Goal: Task Accomplishment & Management: Complete application form

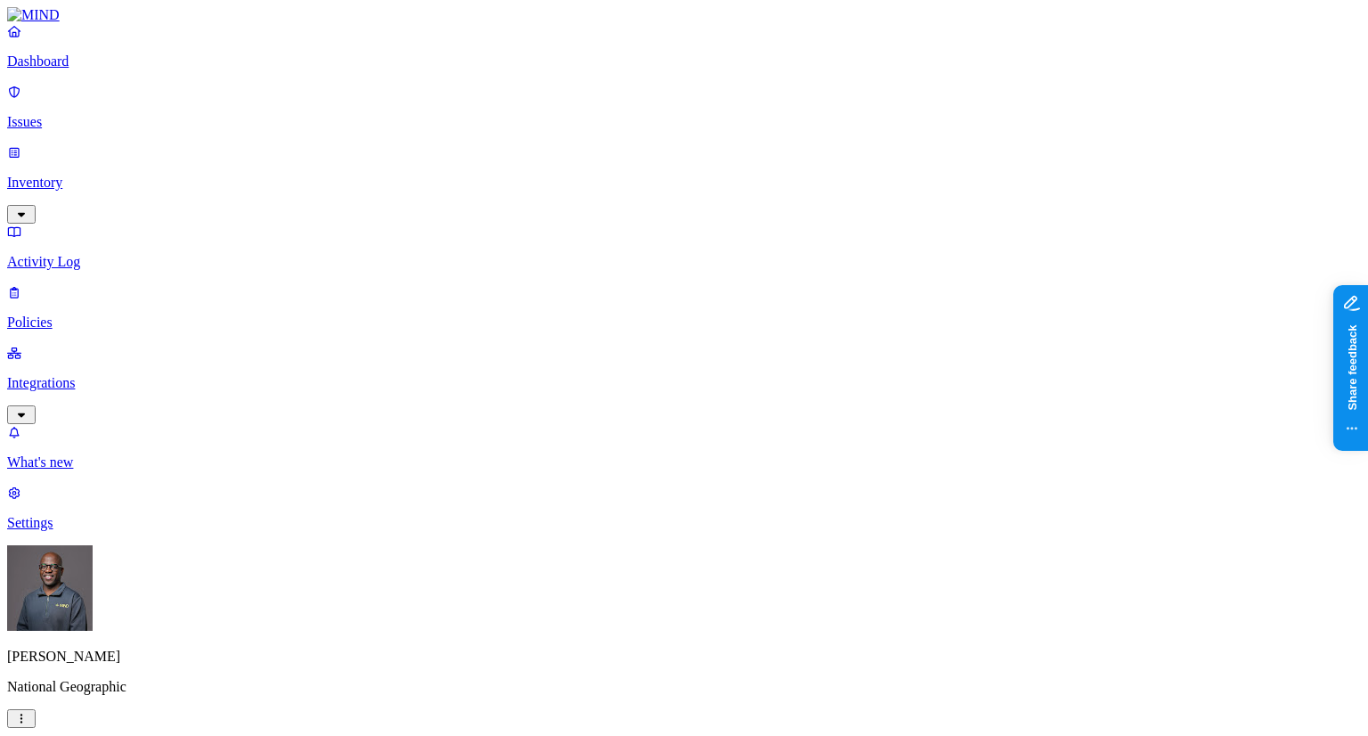
click at [64, 114] on p "Issues" at bounding box center [684, 122] width 1354 height 16
click at [107, 69] on p "Dashboard" at bounding box center [684, 61] width 1354 height 16
click at [116, 175] on p "Inventory" at bounding box center [684, 183] width 1354 height 16
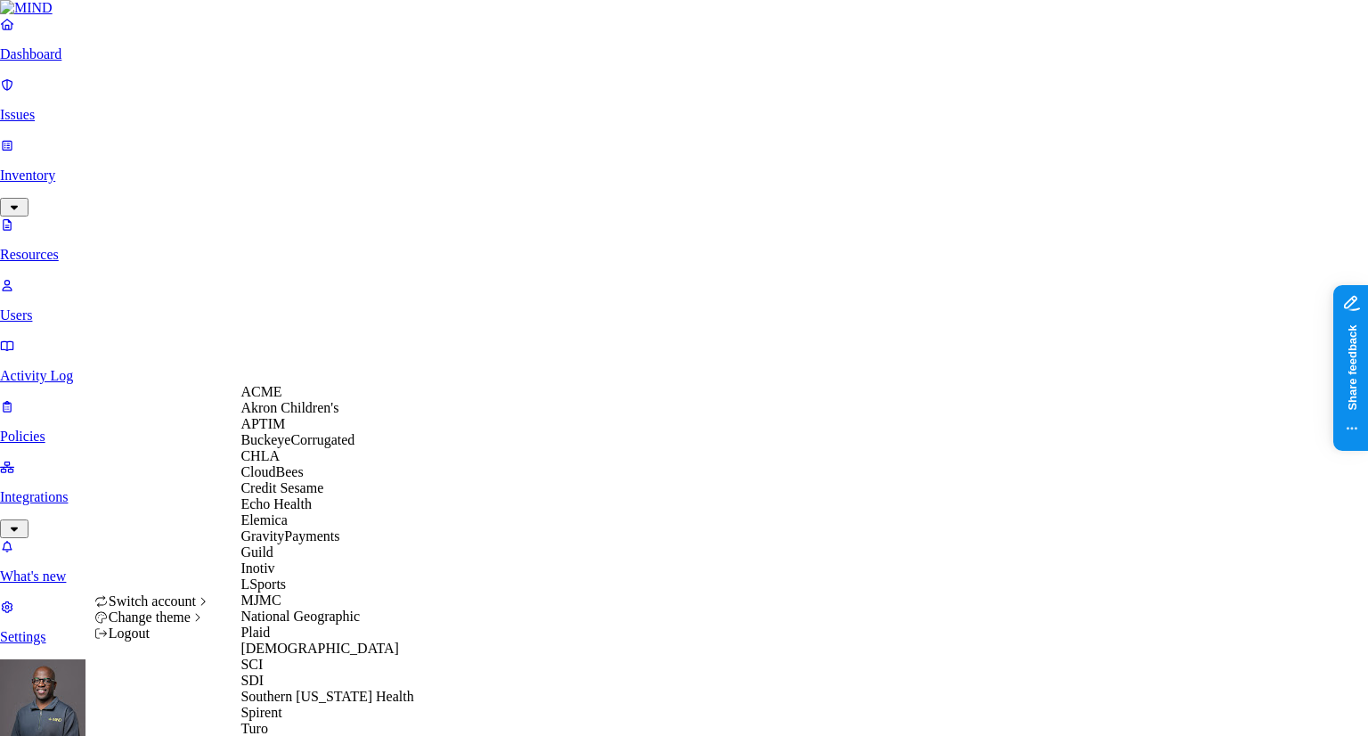
click at [297, 397] on div "ACME" at bounding box center [326, 392] width 173 height 16
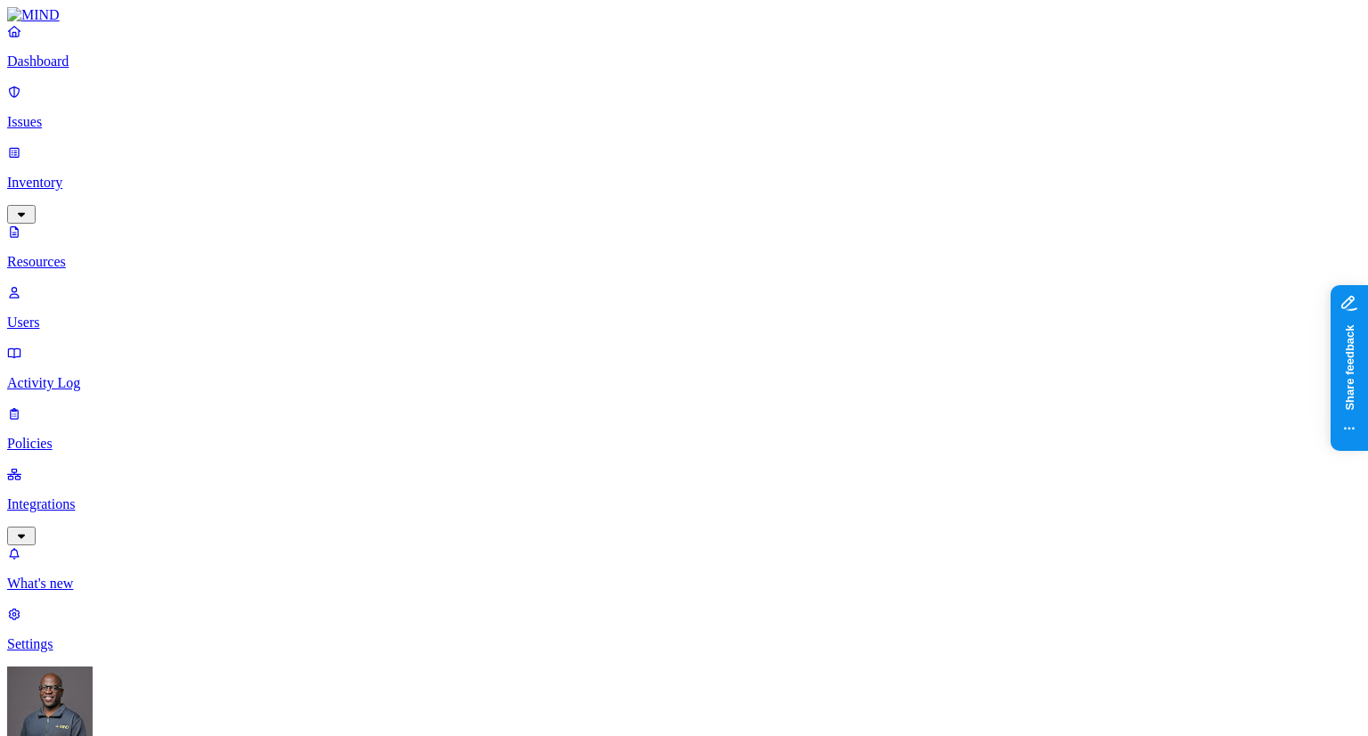
click at [89, 69] on p "Dashboard" at bounding box center [684, 61] width 1354 height 16
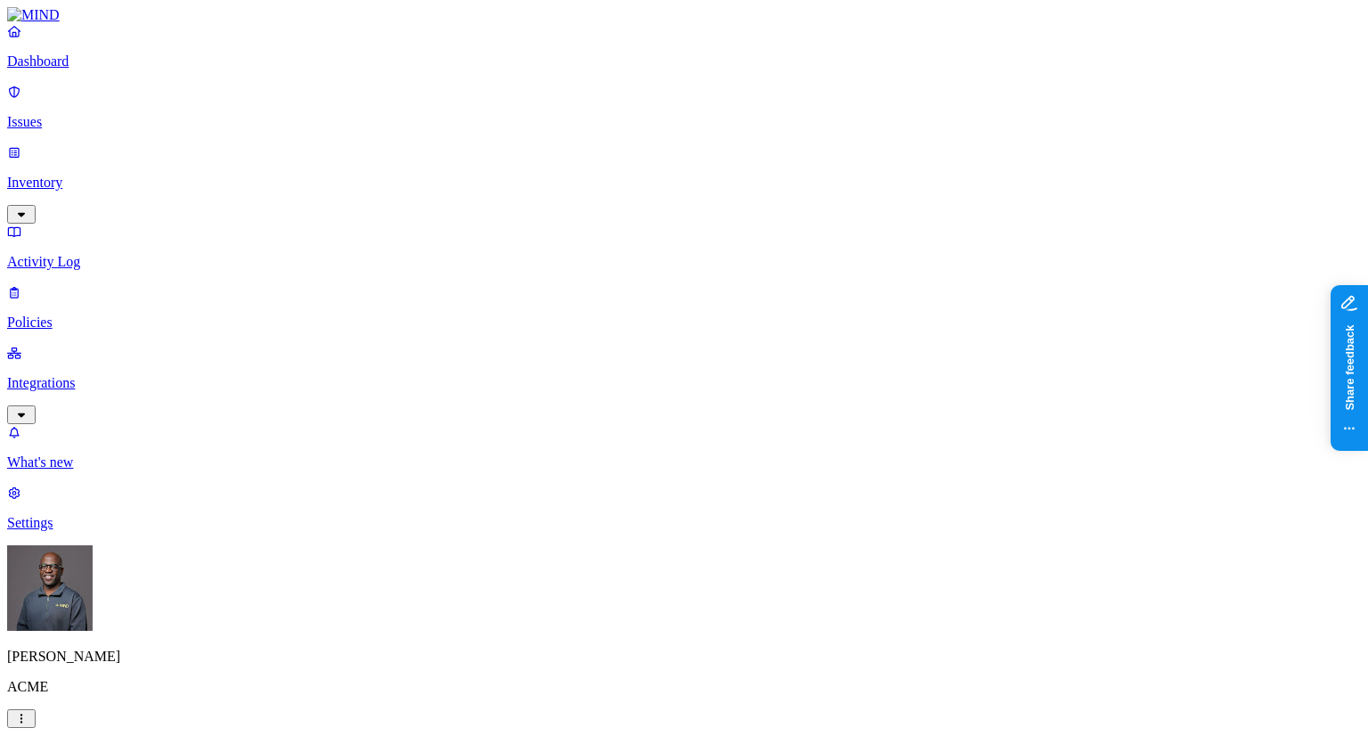
click at [100, 175] on p "Inventory" at bounding box center [684, 183] width 1354 height 16
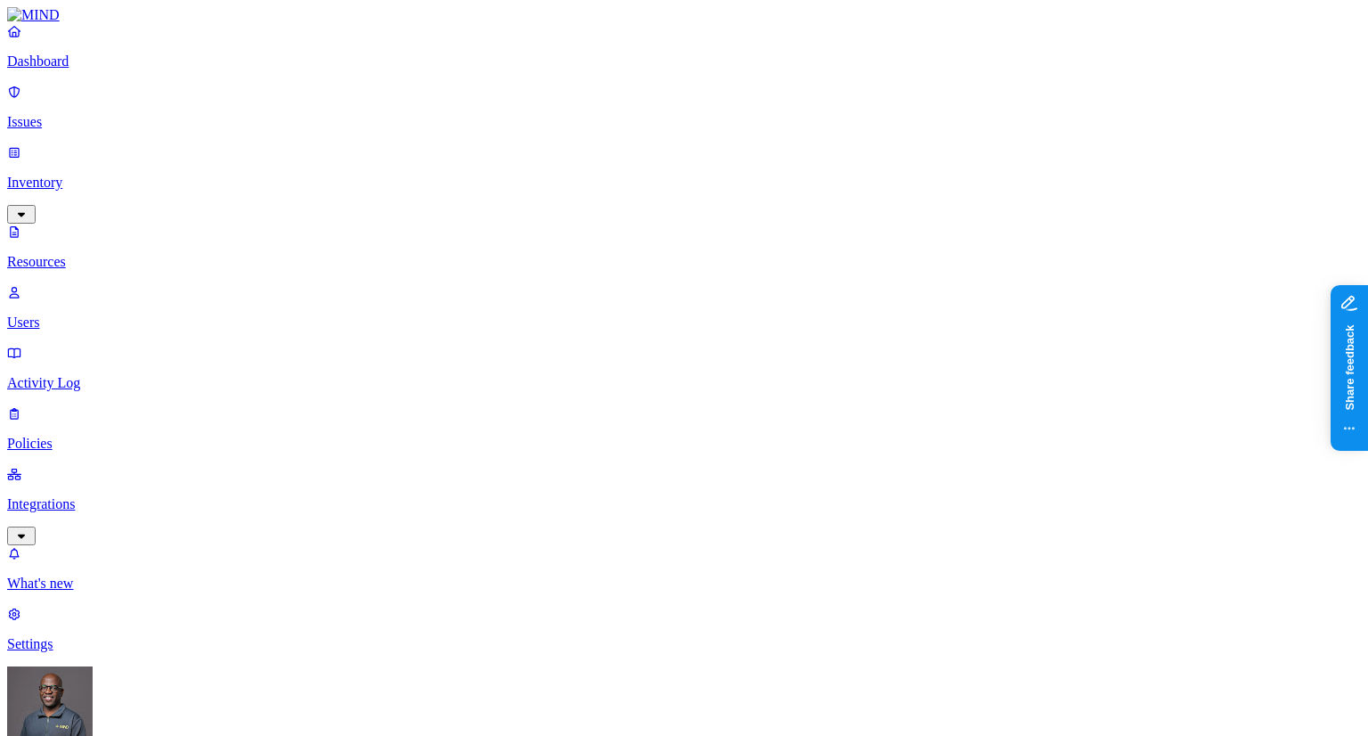
click at [537, 100] on button "button" at bounding box center [544, 102] width 14 height 5
click at [895, 281] on div "External users" at bounding box center [895, 313] width 0 height 64
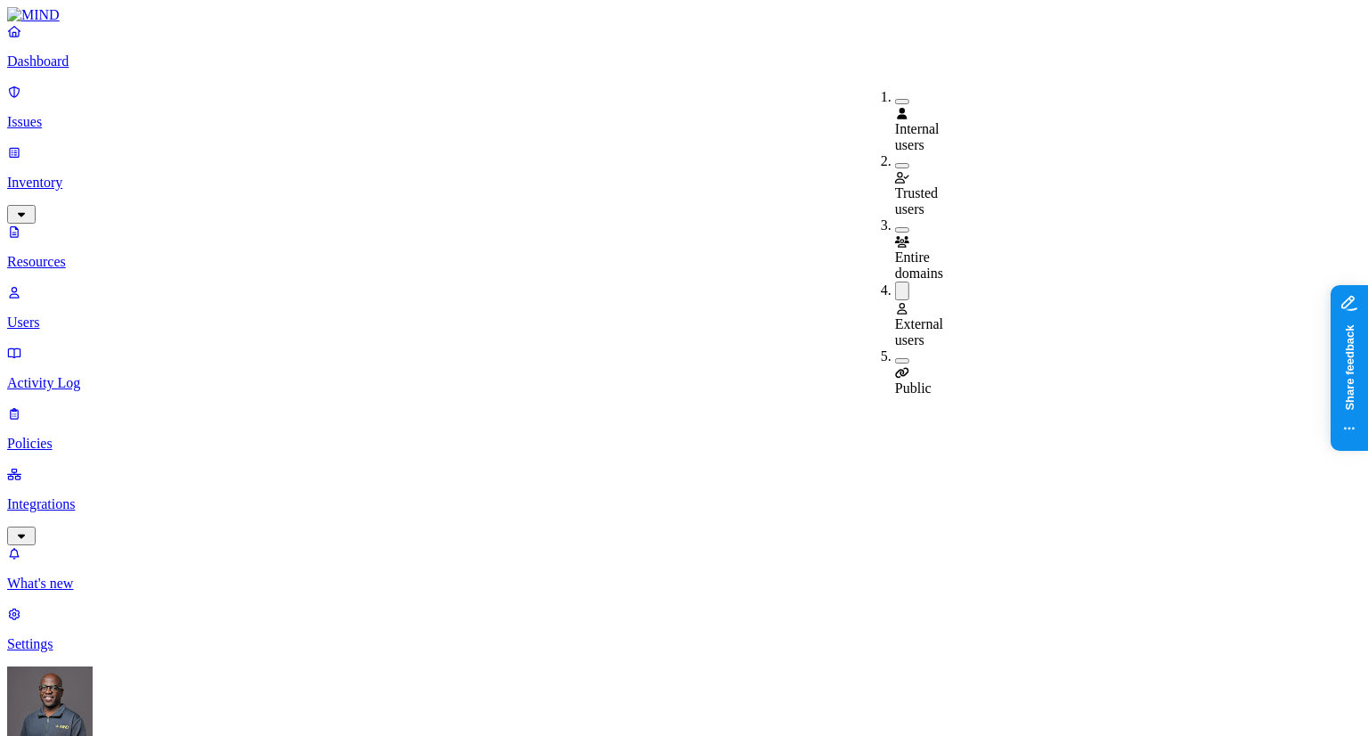
click at [895, 358] on button "button" at bounding box center [902, 360] width 14 height 5
click at [77, 314] on p "Users" at bounding box center [684, 322] width 1354 height 16
click at [69, 69] on p "Dashboard" at bounding box center [684, 61] width 1354 height 16
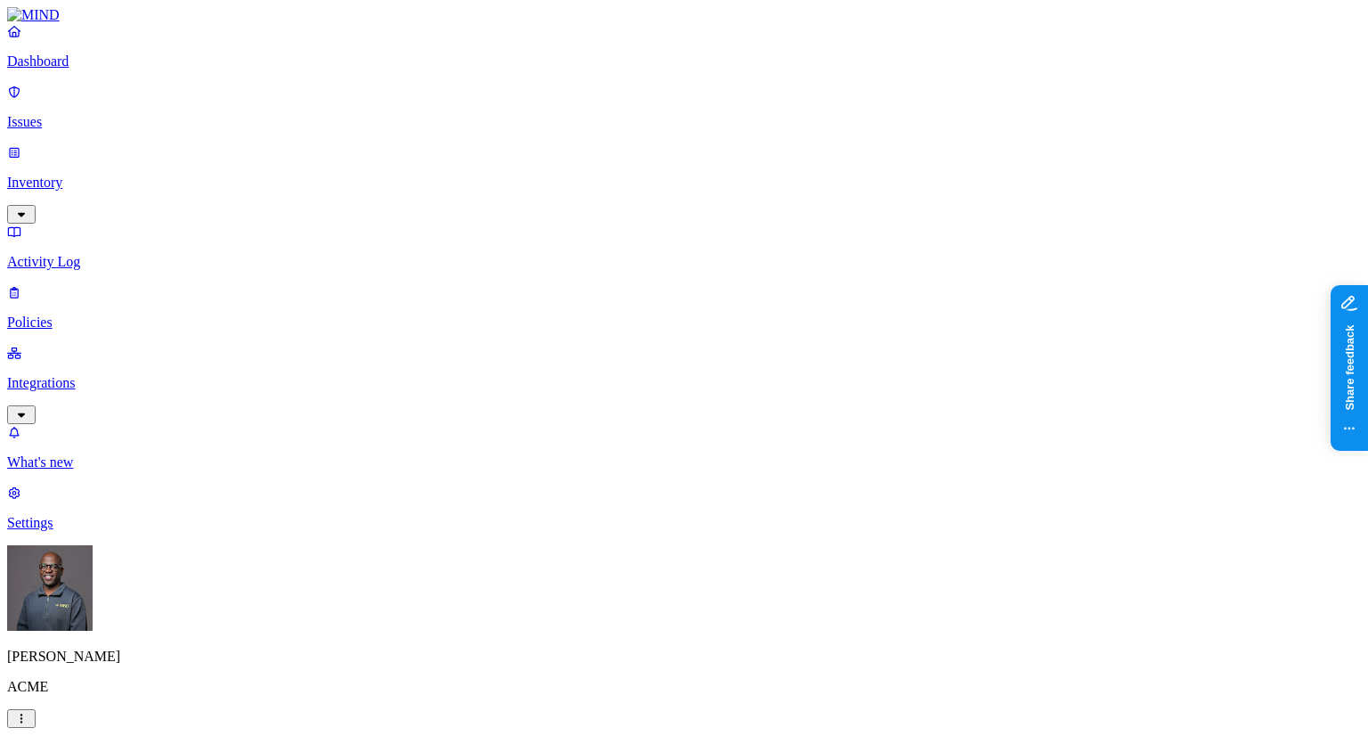
drag, startPoint x: 403, startPoint y: 254, endPoint x: 538, endPoint y: 256, distance: 135.4
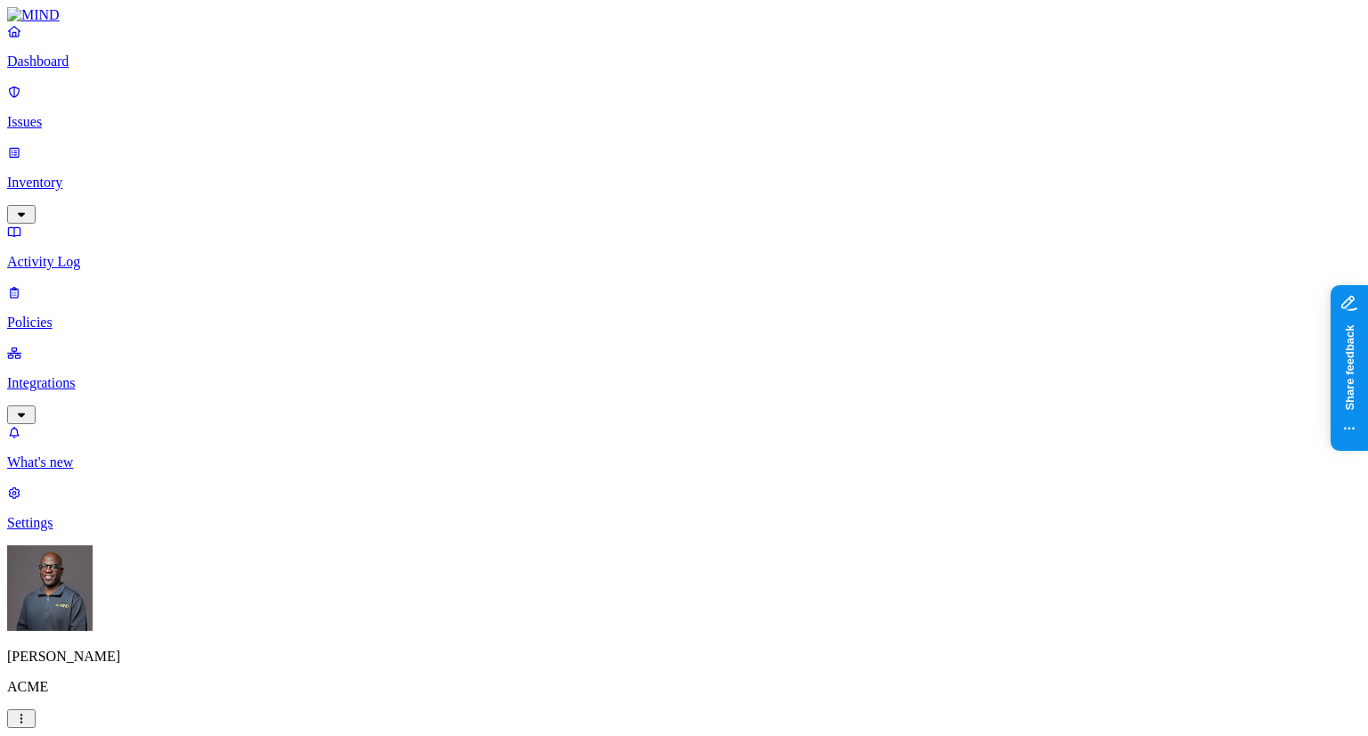
click at [64, 314] on p "Policies" at bounding box center [684, 322] width 1354 height 16
click at [577, 305] on label "Data type" at bounding box center [563, 300] width 27 height 31
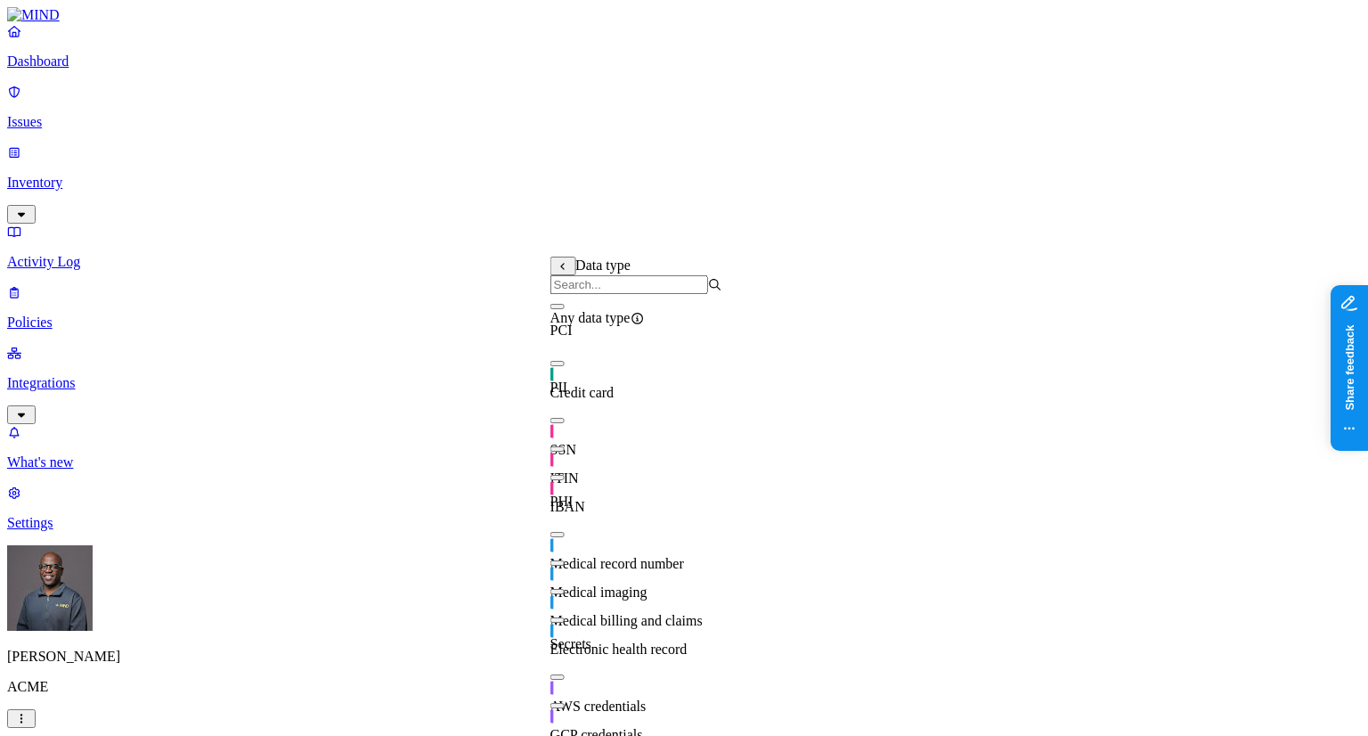
click at [565, 480] on button "button" at bounding box center [557, 477] width 14 height 5
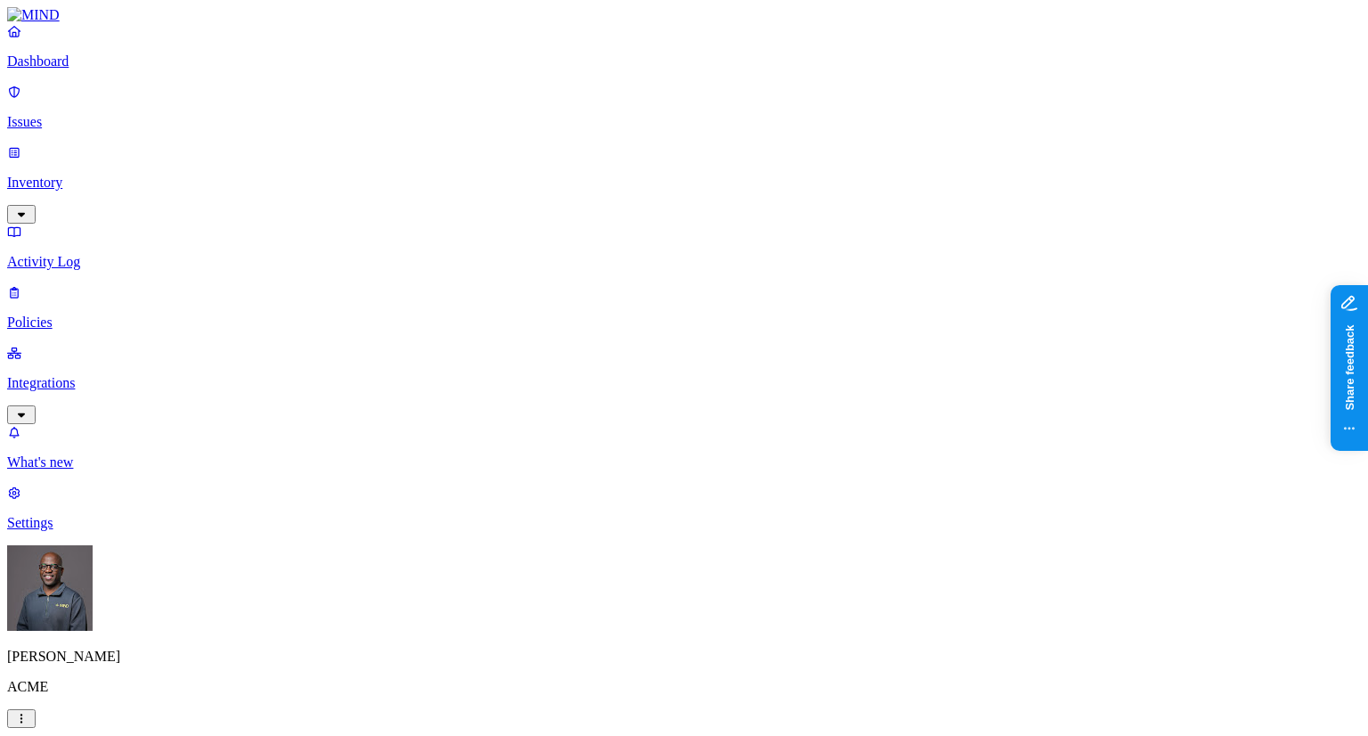
click at [68, 375] on p "Integrations" at bounding box center [684, 383] width 1354 height 16
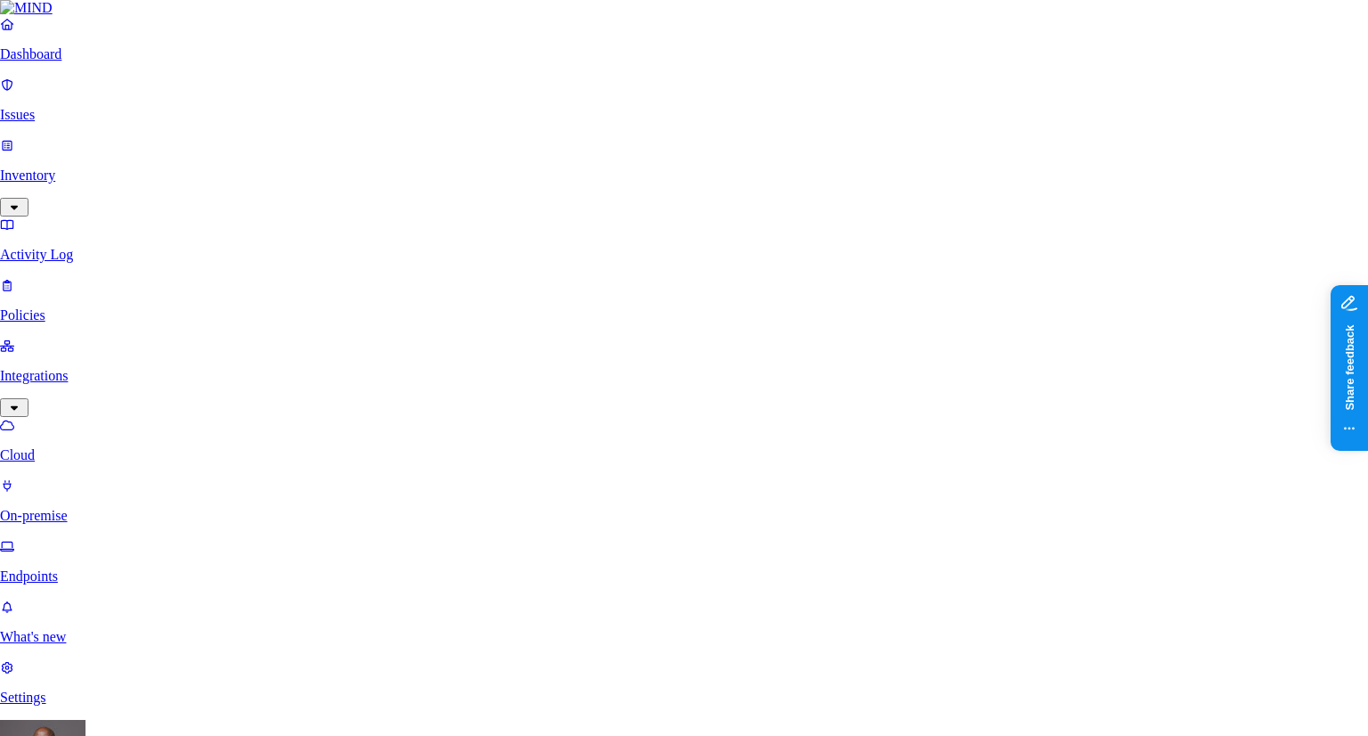
scroll to position [89, 0]
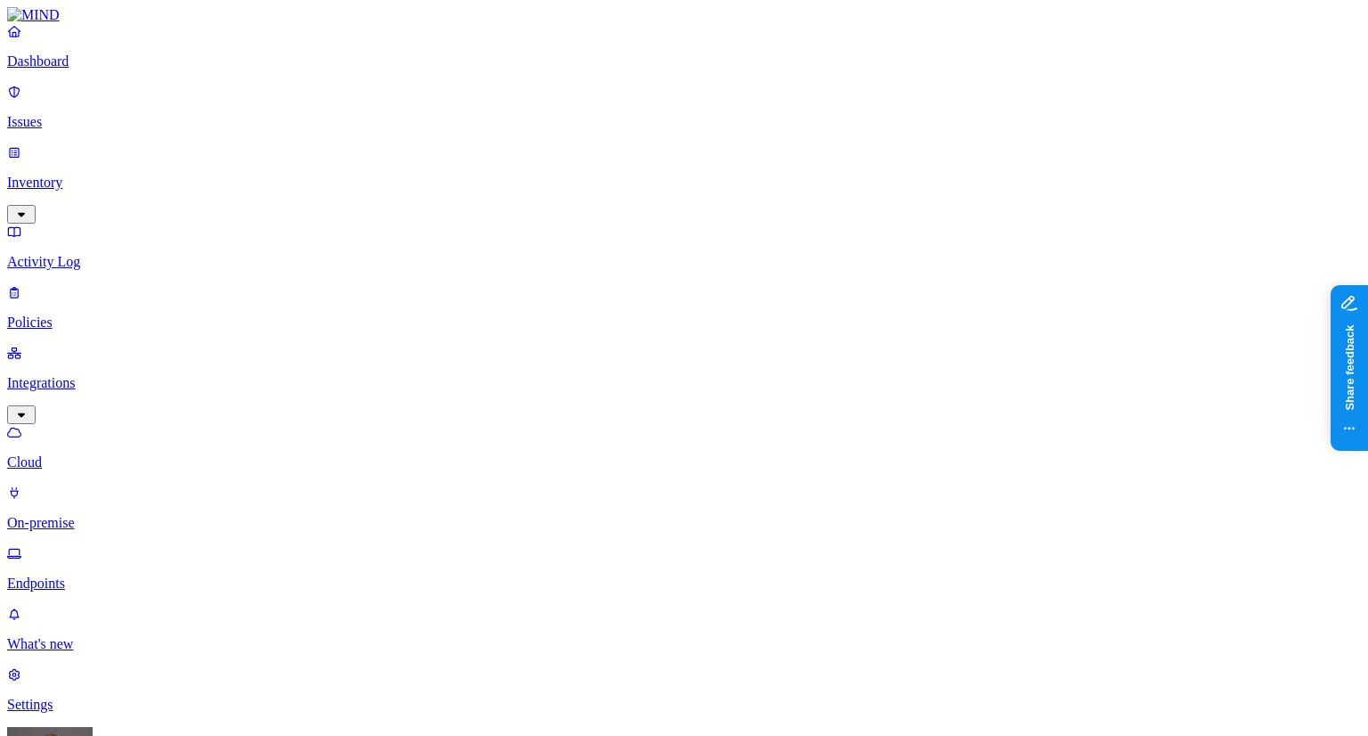
click at [103, 515] on p "On-premise" at bounding box center [684, 523] width 1354 height 16
click at [89, 575] on p "Endpoints" at bounding box center [684, 583] width 1354 height 16
click at [76, 69] on p "Dashboard" at bounding box center [684, 61] width 1354 height 16
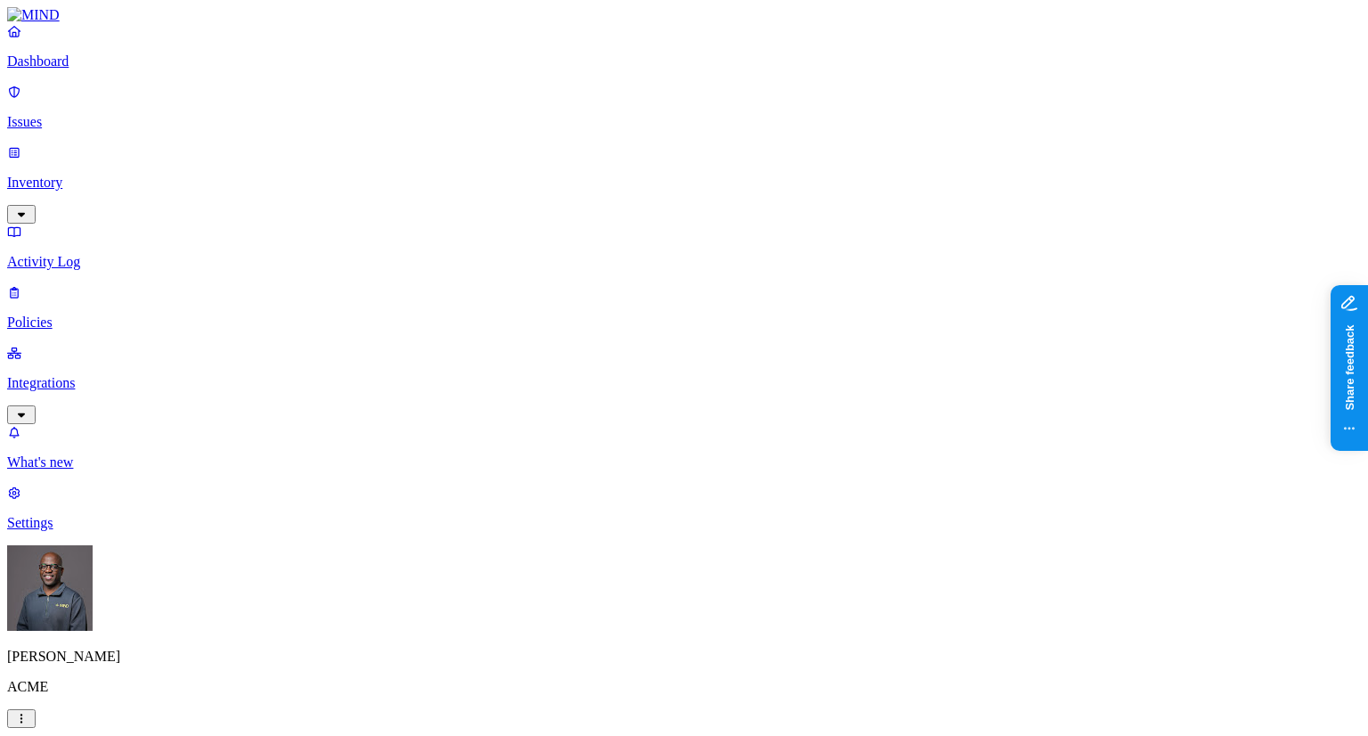
click at [82, 175] on p "Inventory" at bounding box center [684, 183] width 1354 height 16
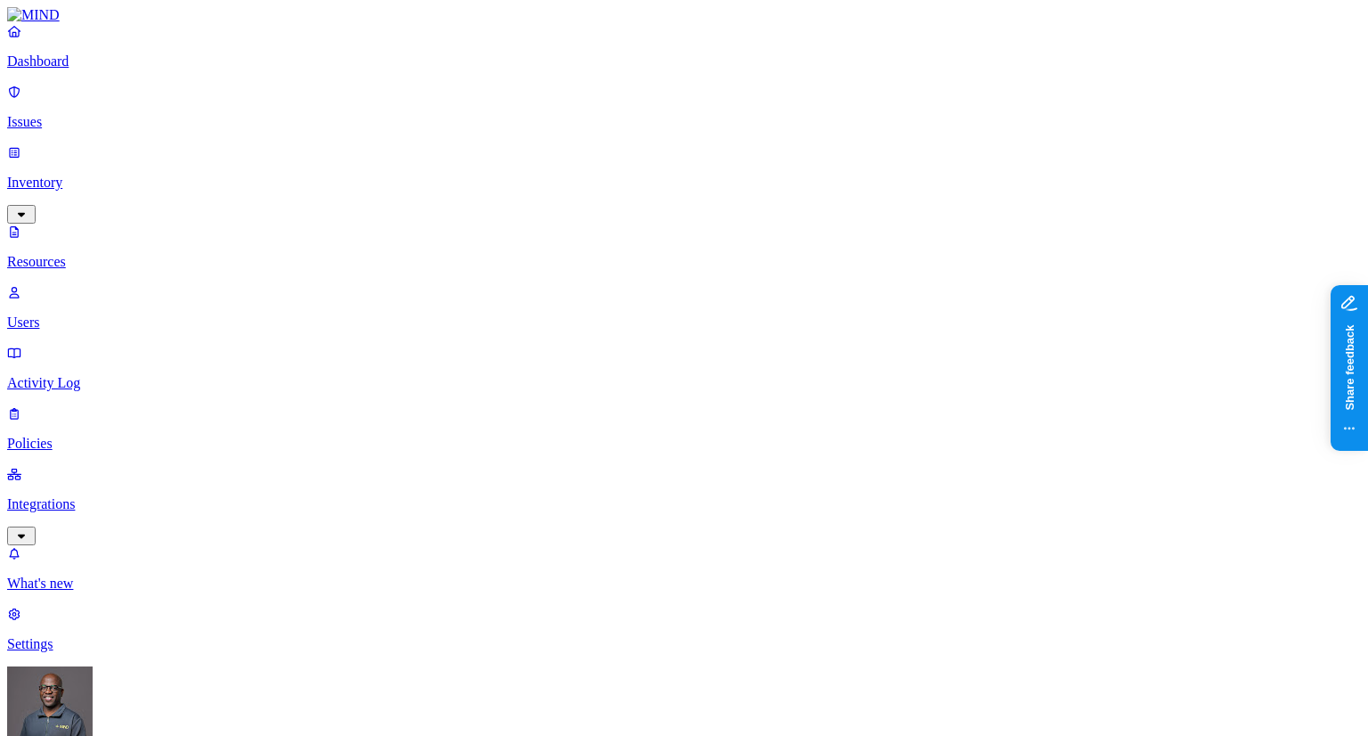
click at [67, 114] on p "Issues" at bounding box center [684, 122] width 1354 height 16
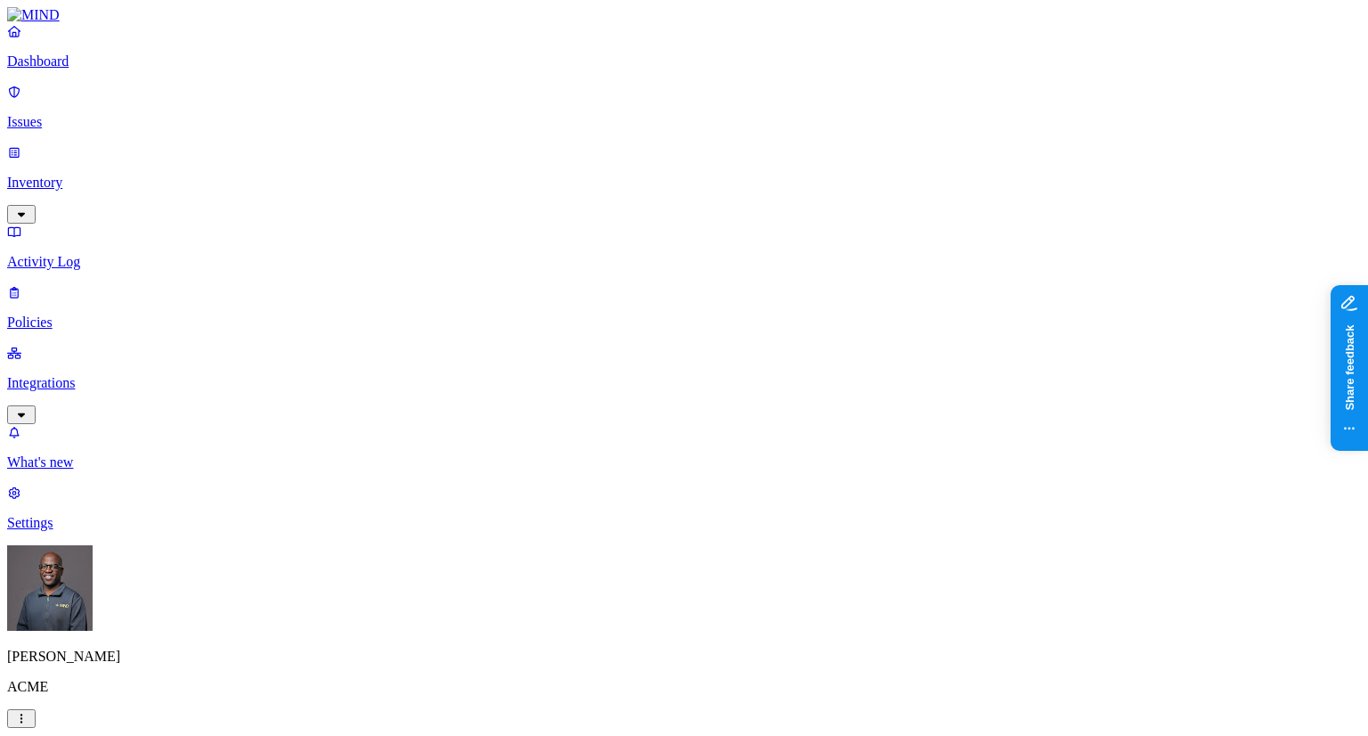
click at [83, 175] on p "Inventory" at bounding box center [684, 183] width 1354 height 16
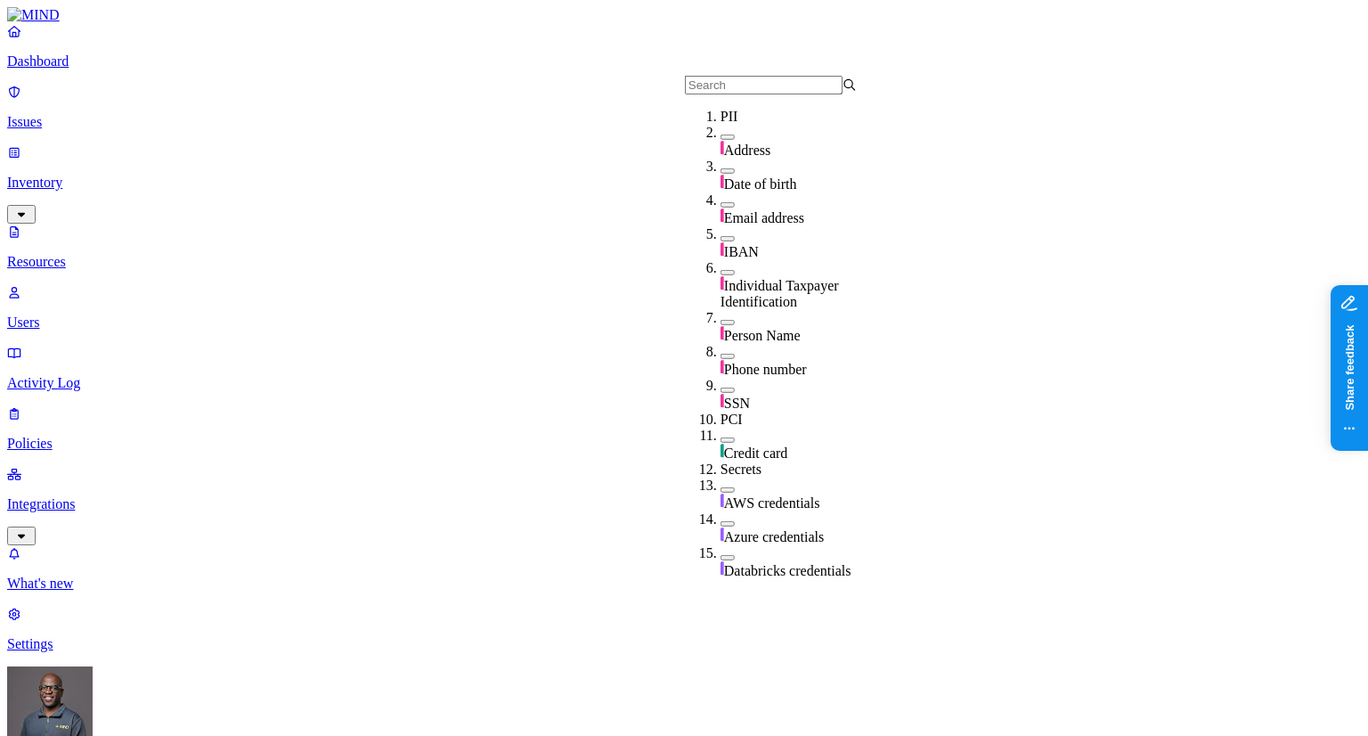
scroll to position [63, 0]
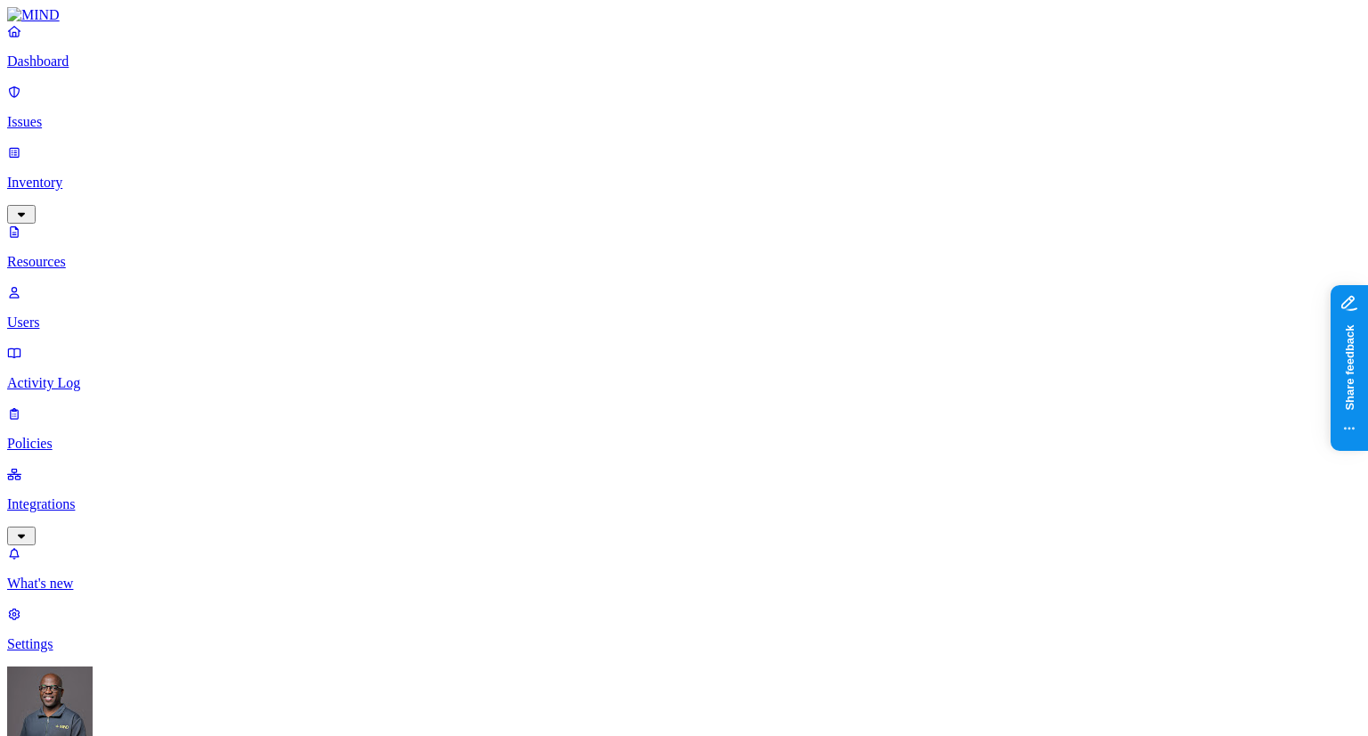
click at [74, 436] on p "Policies" at bounding box center [684, 444] width 1354 height 16
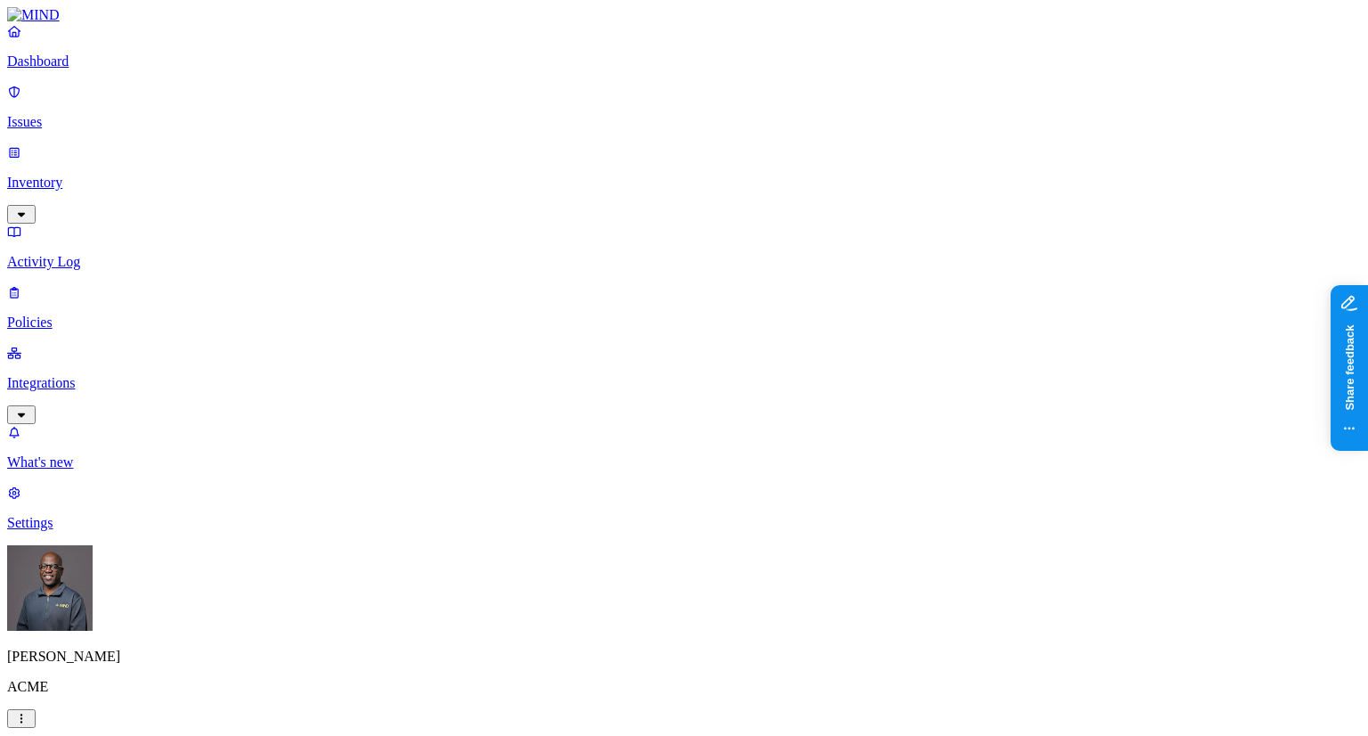
click at [606, 272] on label "Classification" at bounding box center [589, 263] width 78 height 15
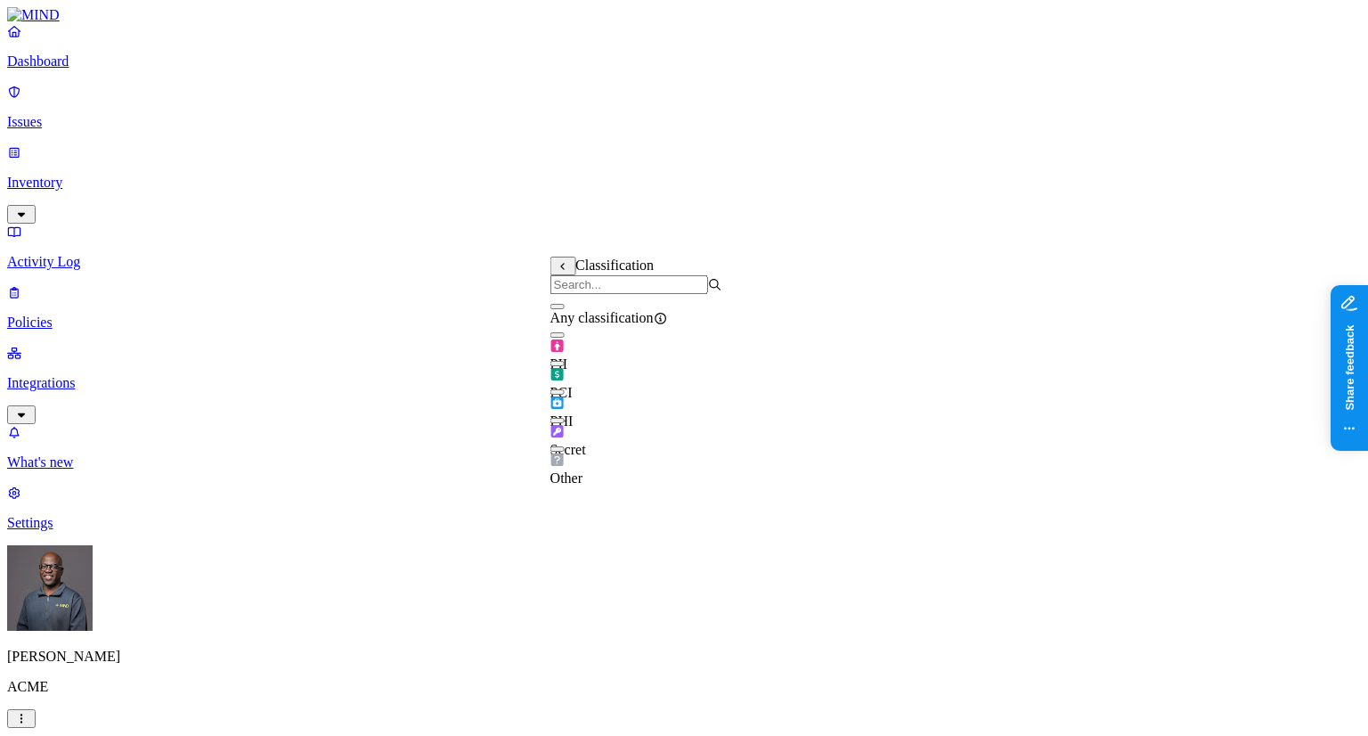
click at [565, 338] on button "button" at bounding box center [557, 334] width 14 height 5
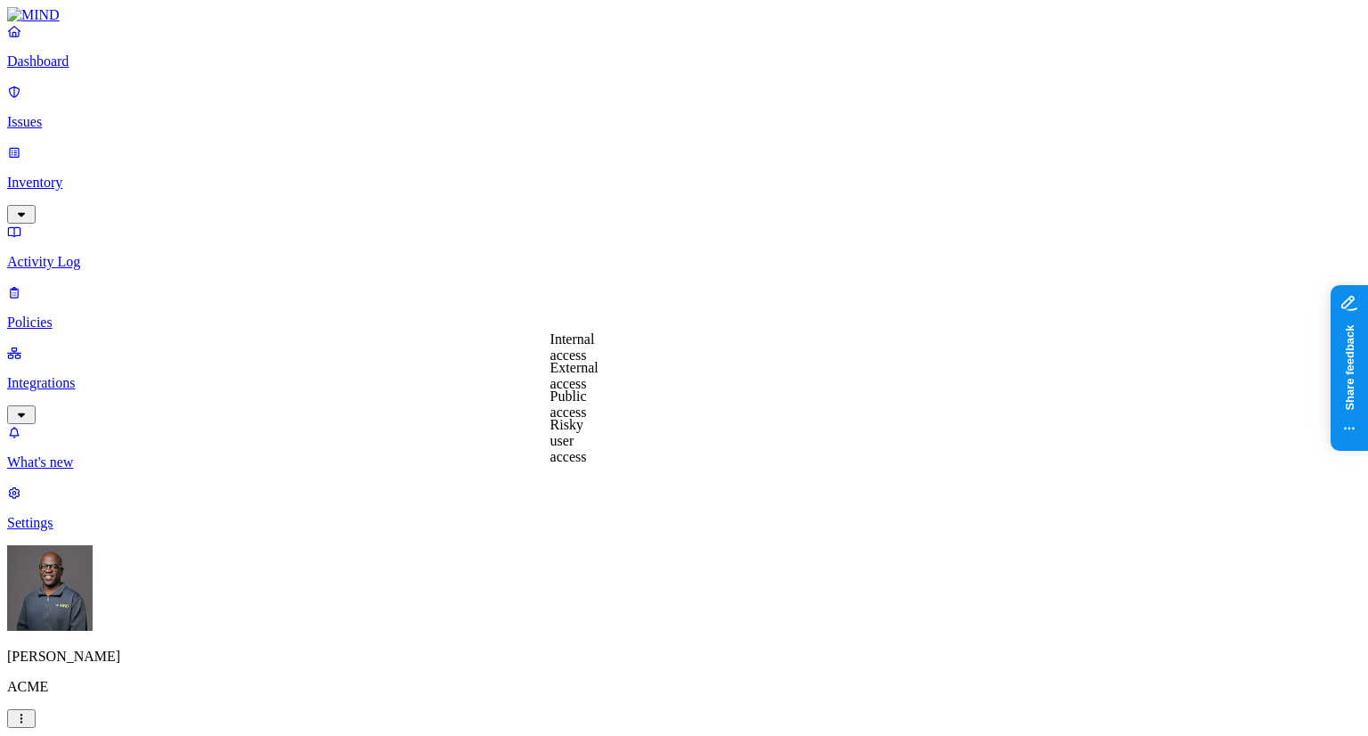
click at [598, 377] on label "External access" at bounding box center [574, 375] width 48 height 31
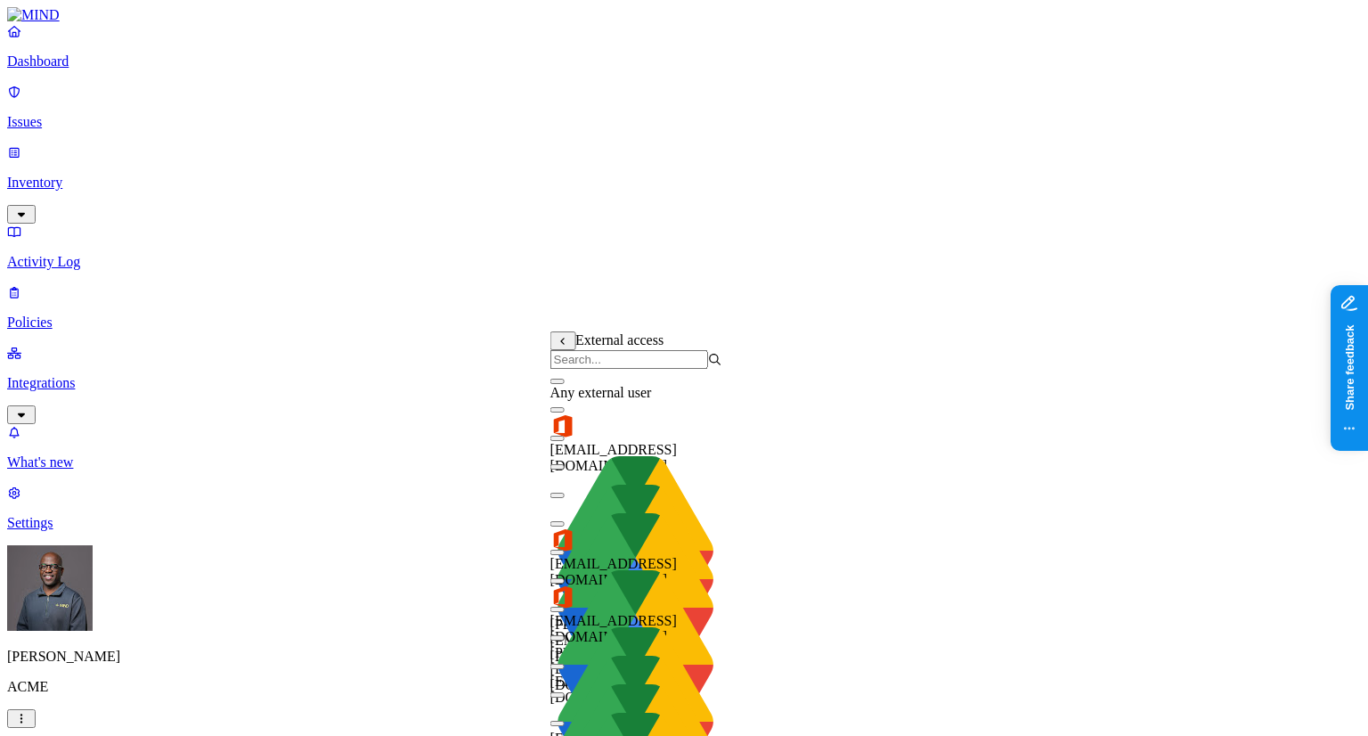
click at [565, 384] on button "button" at bounding box center [557, 381] width 14 height 5
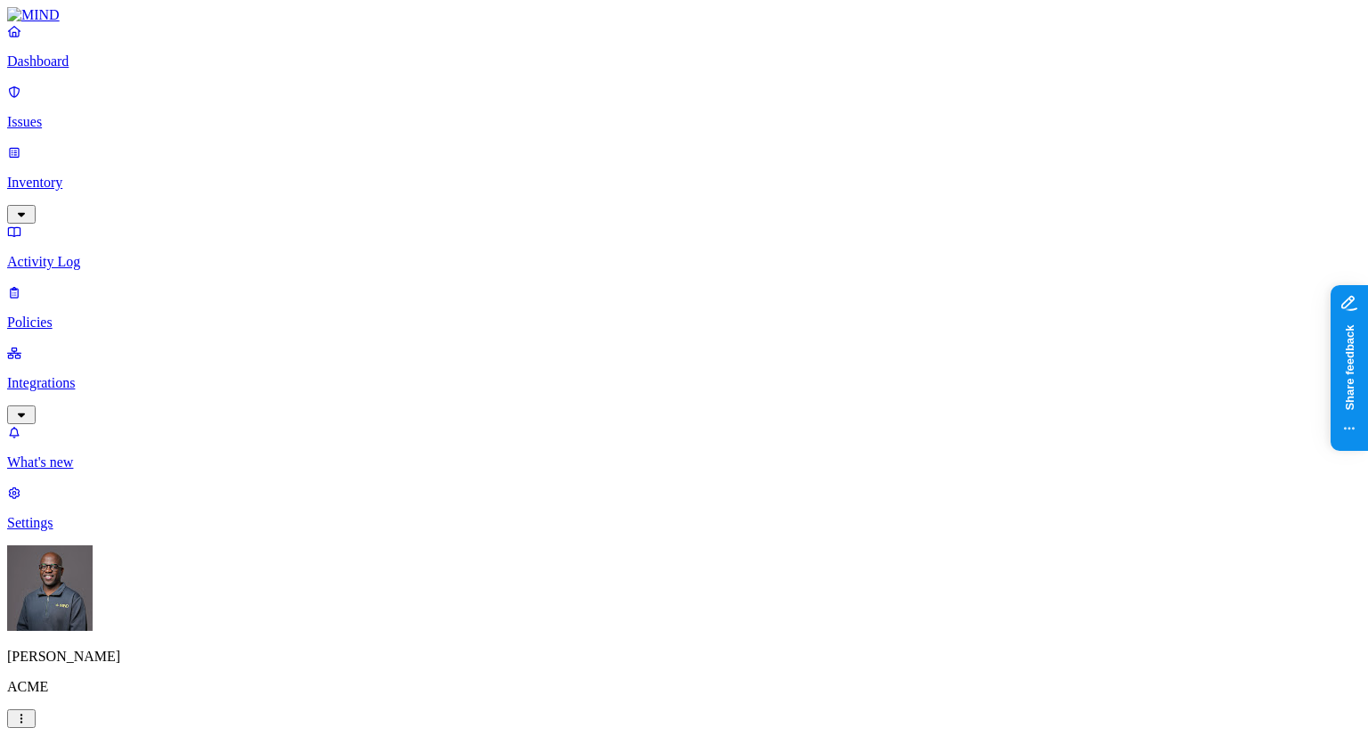
click at [604, 426] on label "Application type" at bounding box center [584, 421] width 68 height 31
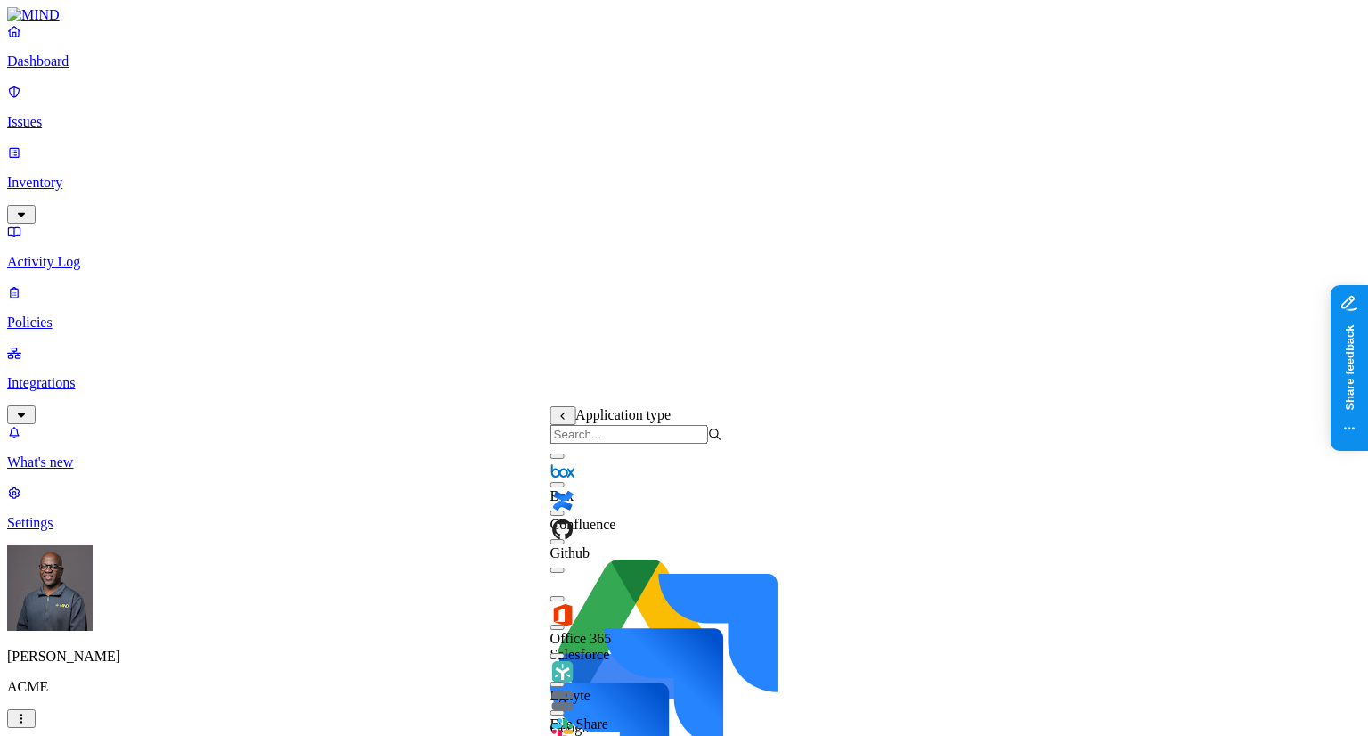
scroll to position [28, 0]
click at [565, 681] on button "button" at bounding box center [557, 683] width 14 height 5
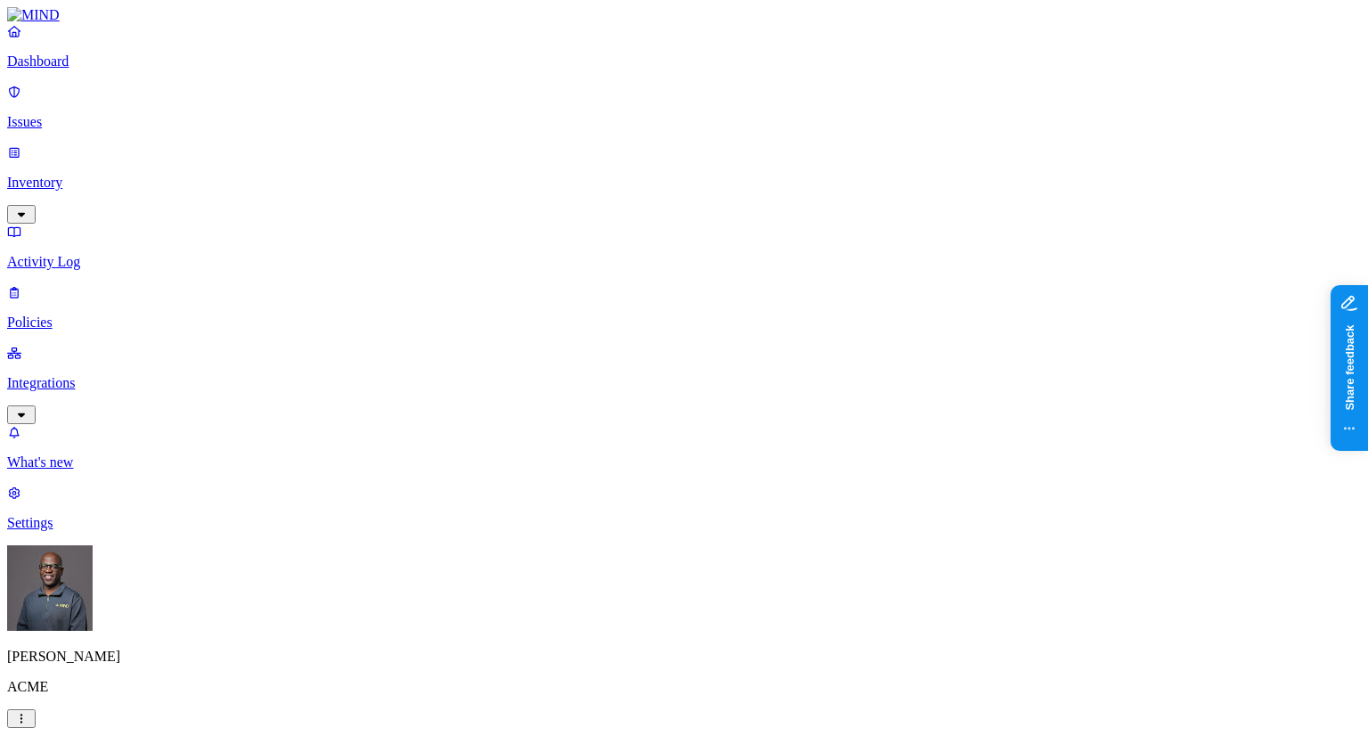
scroll to position [673, 0]
click at [68, 114] on p "Issues" at bounding box center [684, 122] width 1354 height 16
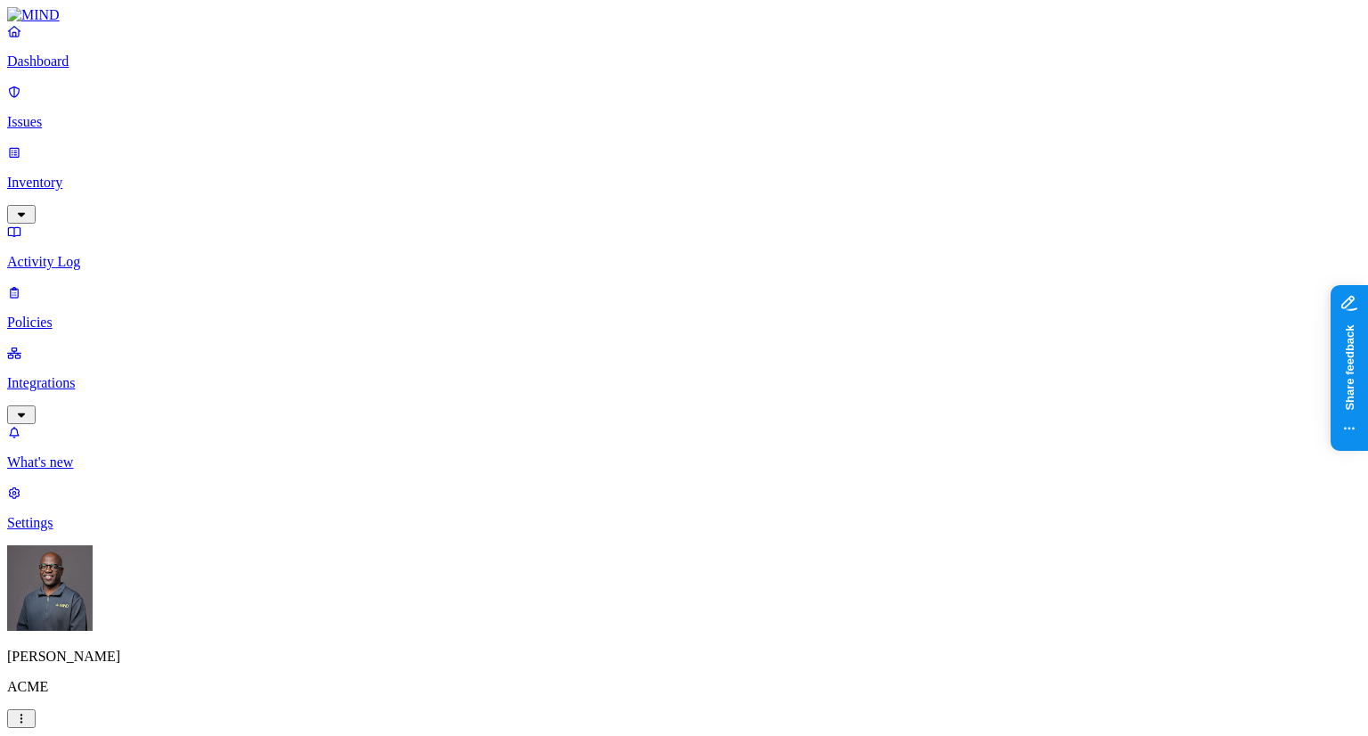
click at [89, 314] on p "Policies" at bounding box center [684, 322] width 1354 height 16
click at [611, 272] on label "Classification" at bounding box center [589, 263] width 78 height 15
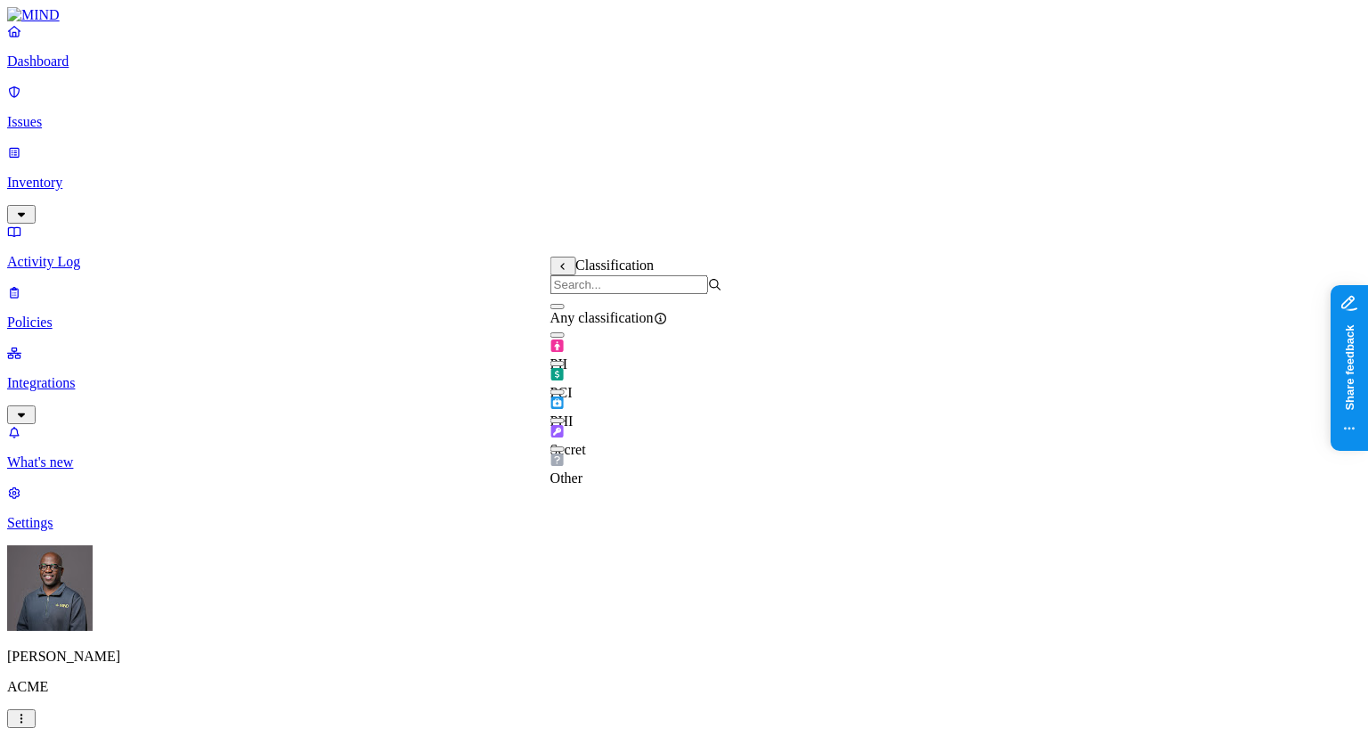
click at [563, 338] on button "button" at bounding box center [557, 334] width 14 height 5
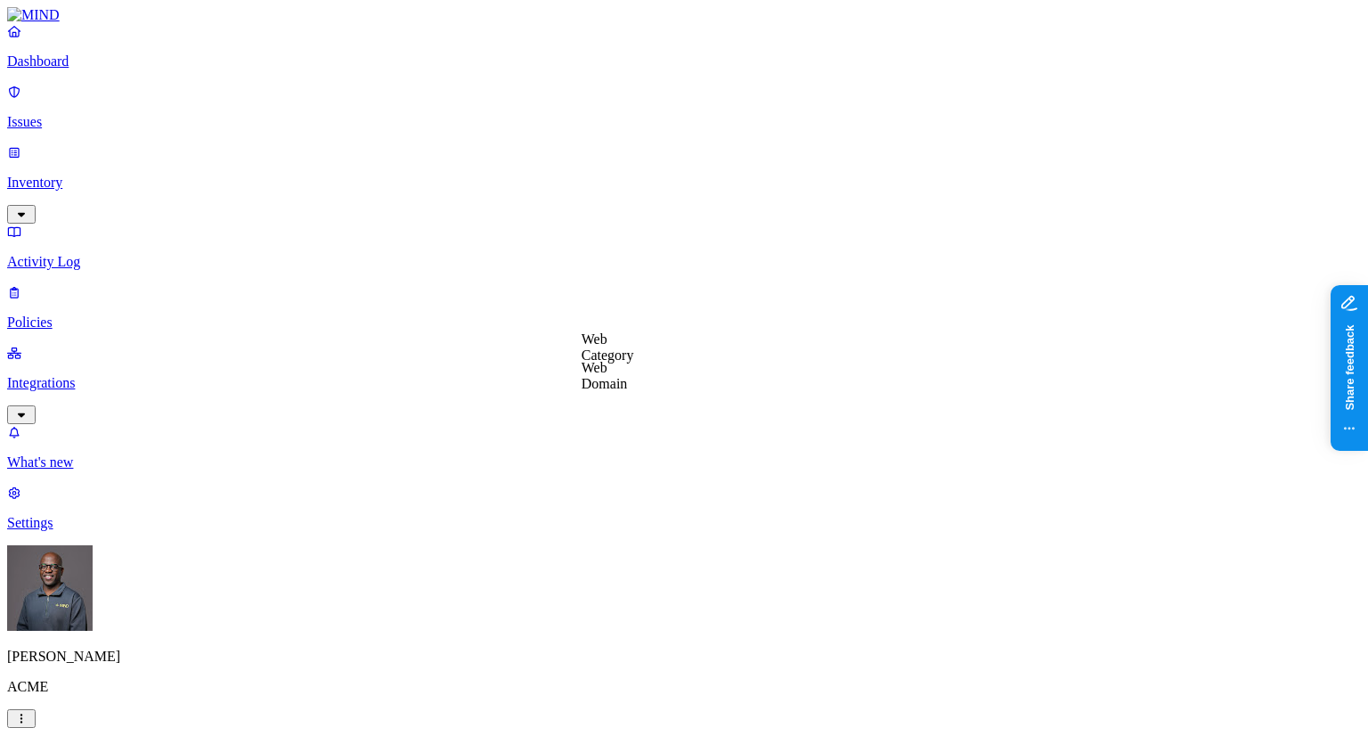
click at [634, 347] on label "Web Category" at bounding box center [608, 346] width 53 height 31
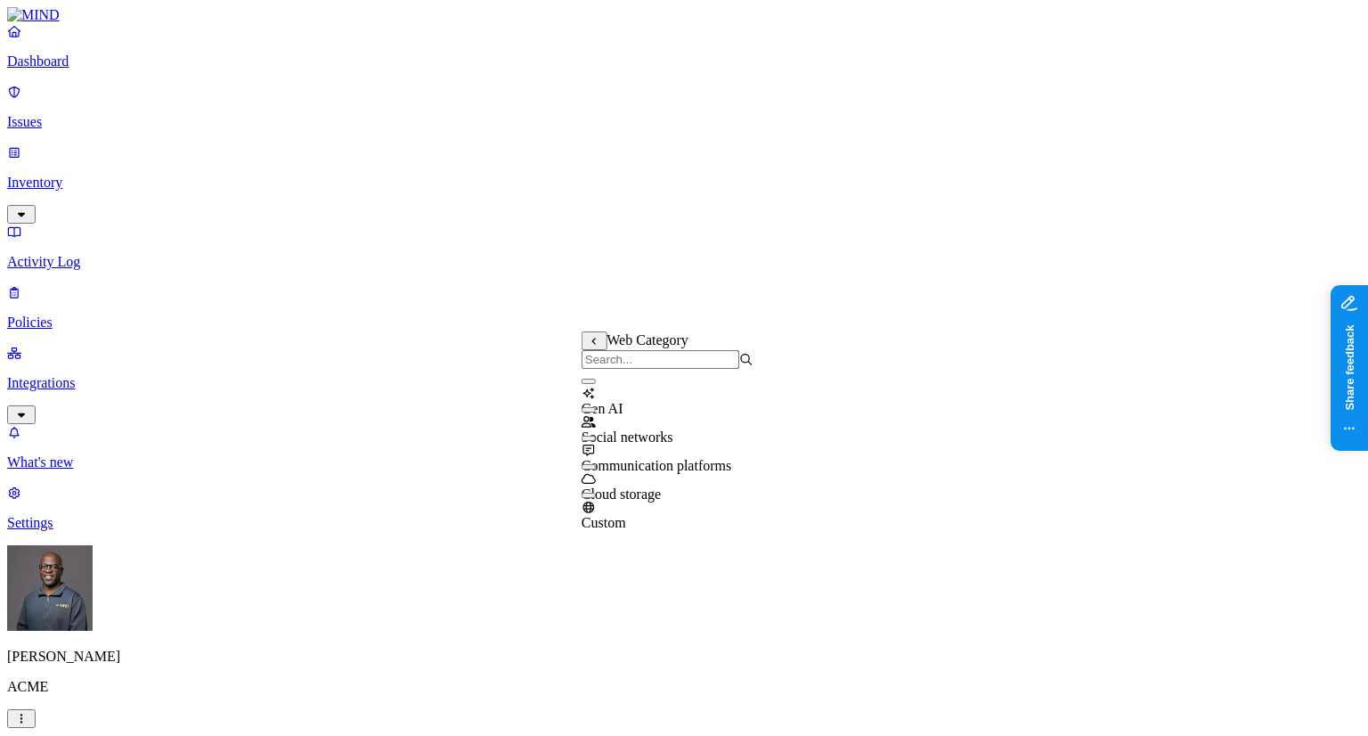
click at [596, 469] on button "button" at bounding box center [589, 466] width 14 height 5
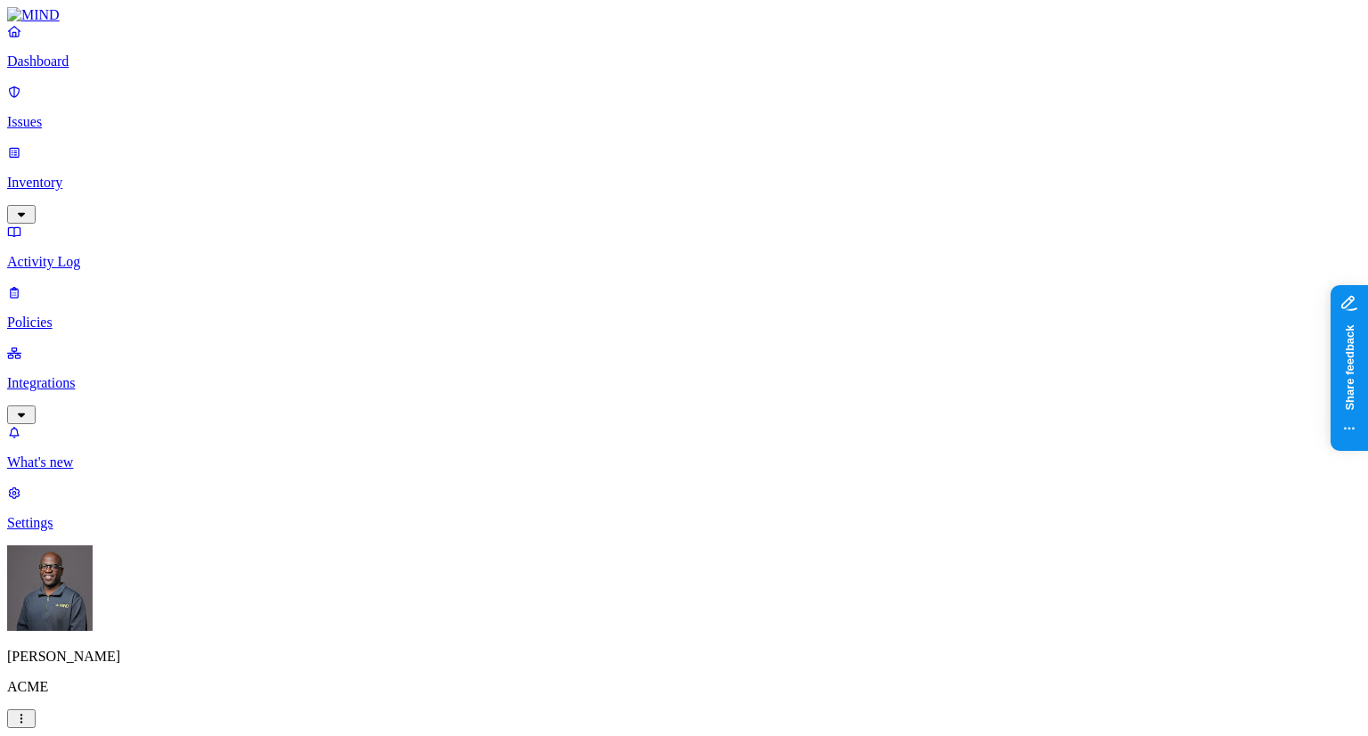
click at [634, 427] on label "Web Category" at bounding box center [608, 421] width 53 height 31
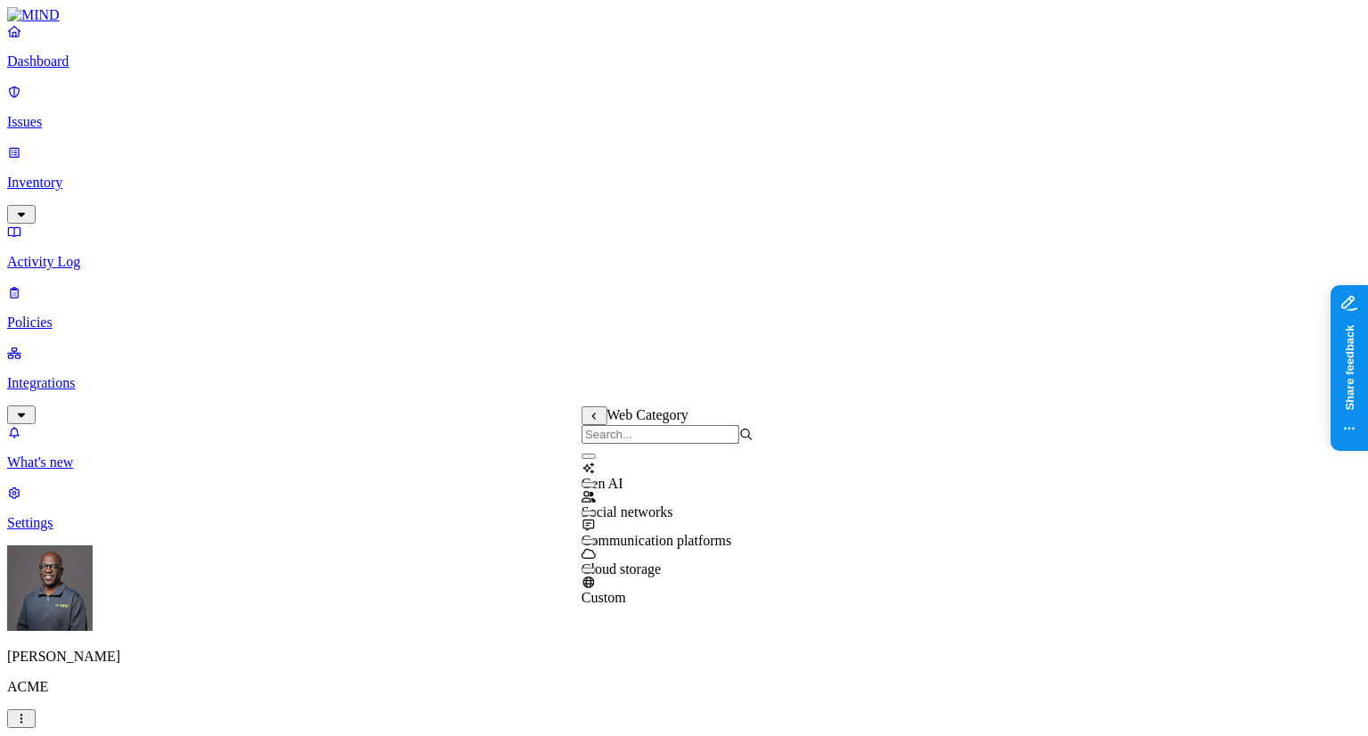
click at [596, 459] on button "button" at bounding box center [589, 455] width 14 height 5
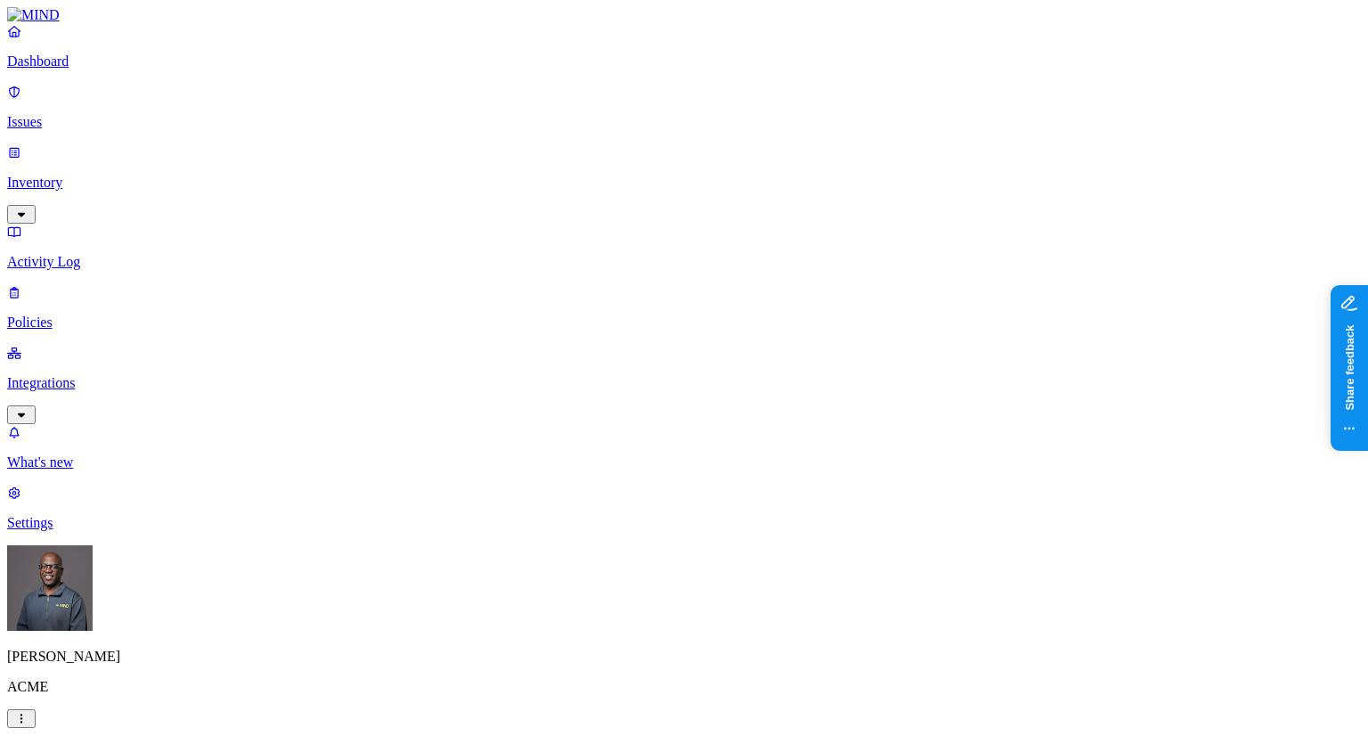
click at [719, 450] on label "AND" at bounding box center [703, 442] width 31 height 15
click at [736, 503] on label "Account type" at bounding box center [712, 497] width 48 height 31
click at [729, 440] on label "Unmanaged" at bounding box center [722, 432] width 69 height 15
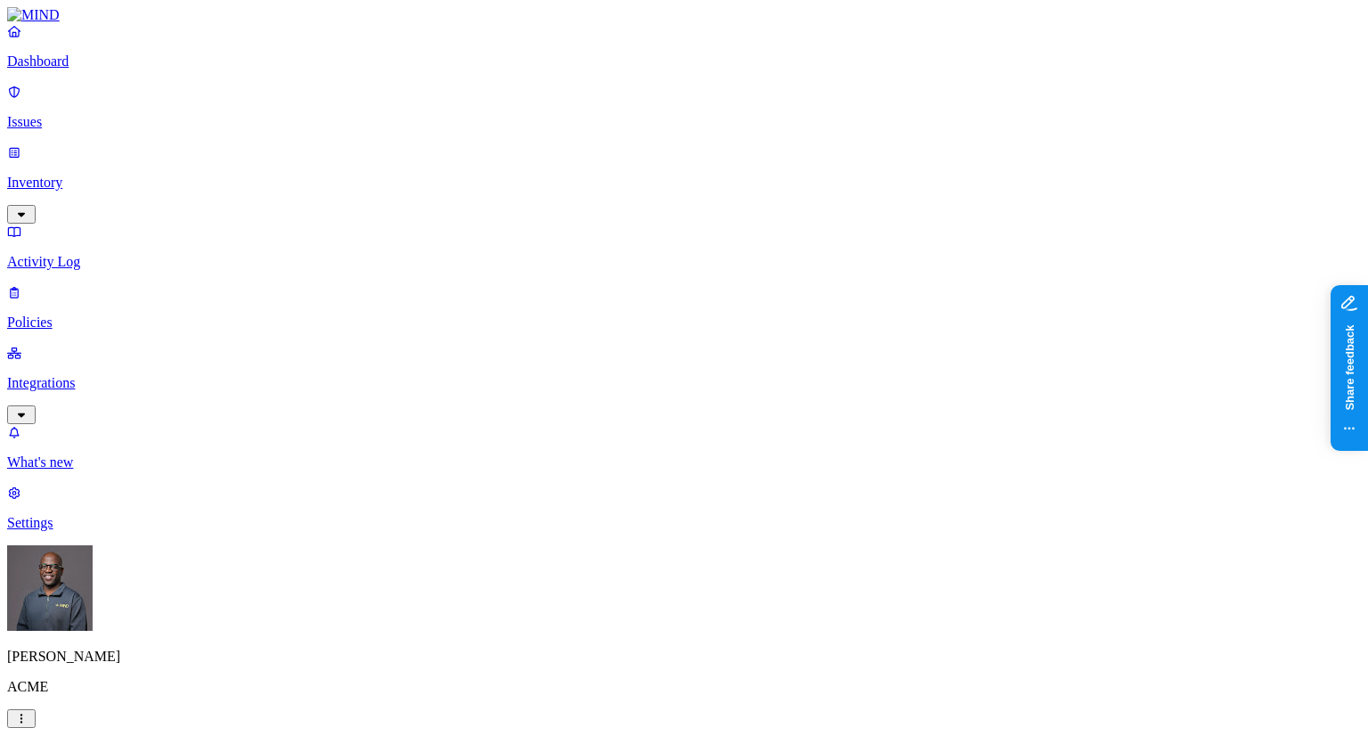
scroll to position [623, 0]
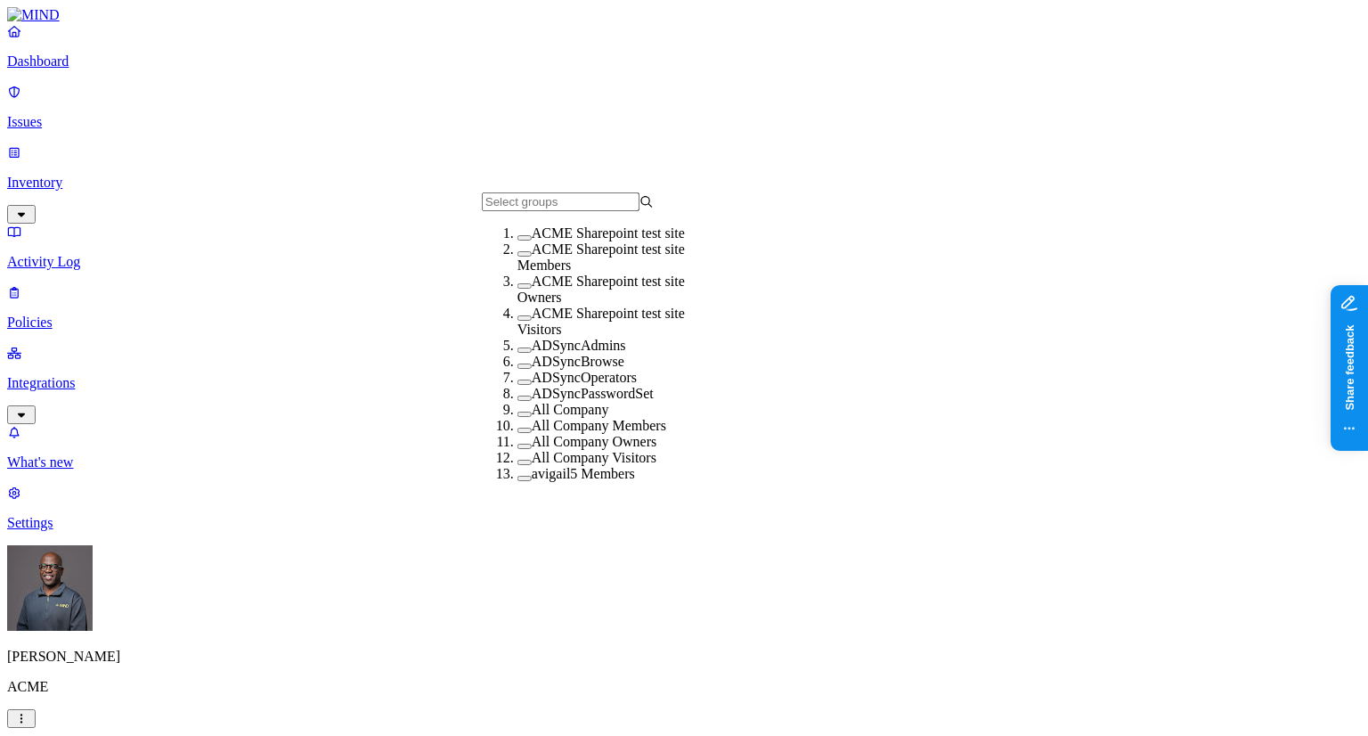
click at [517, 353] on button "button" at bounding box center [524, 349] width 14 height 5
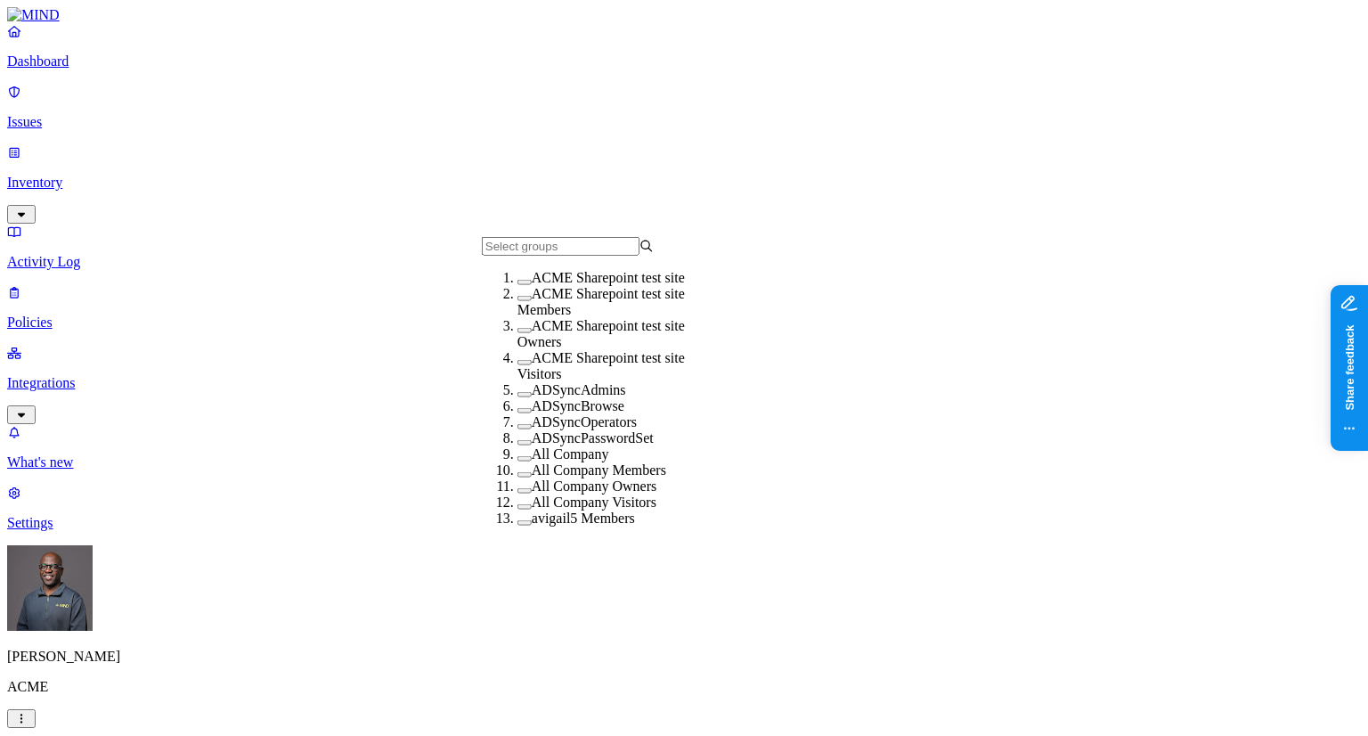
click at [533, 429] on span "ADSyncOperators" at bounding box center [584, 421] width 105 height 15
drag, startPoint x: 749, startPoint y: 560, endPoint x: 875, endPoint y: 538, distance: 128.4
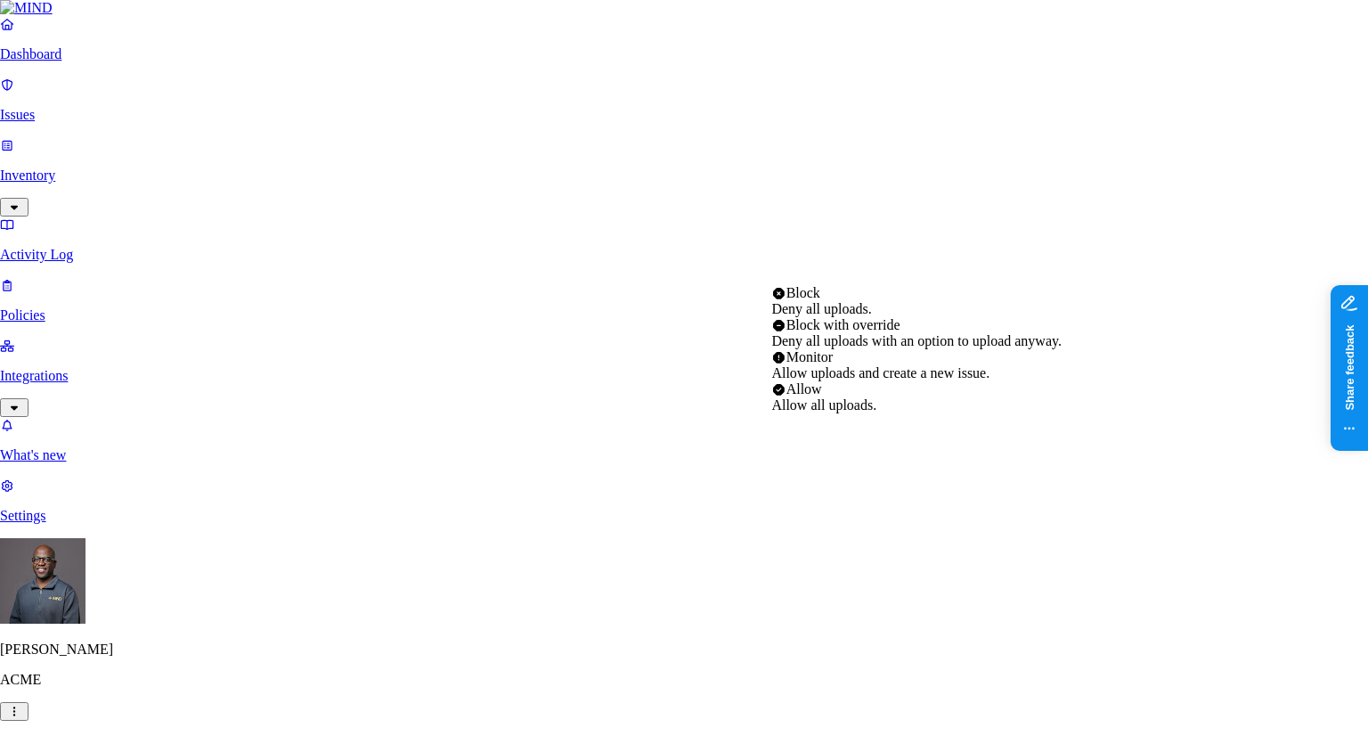
select select "2"
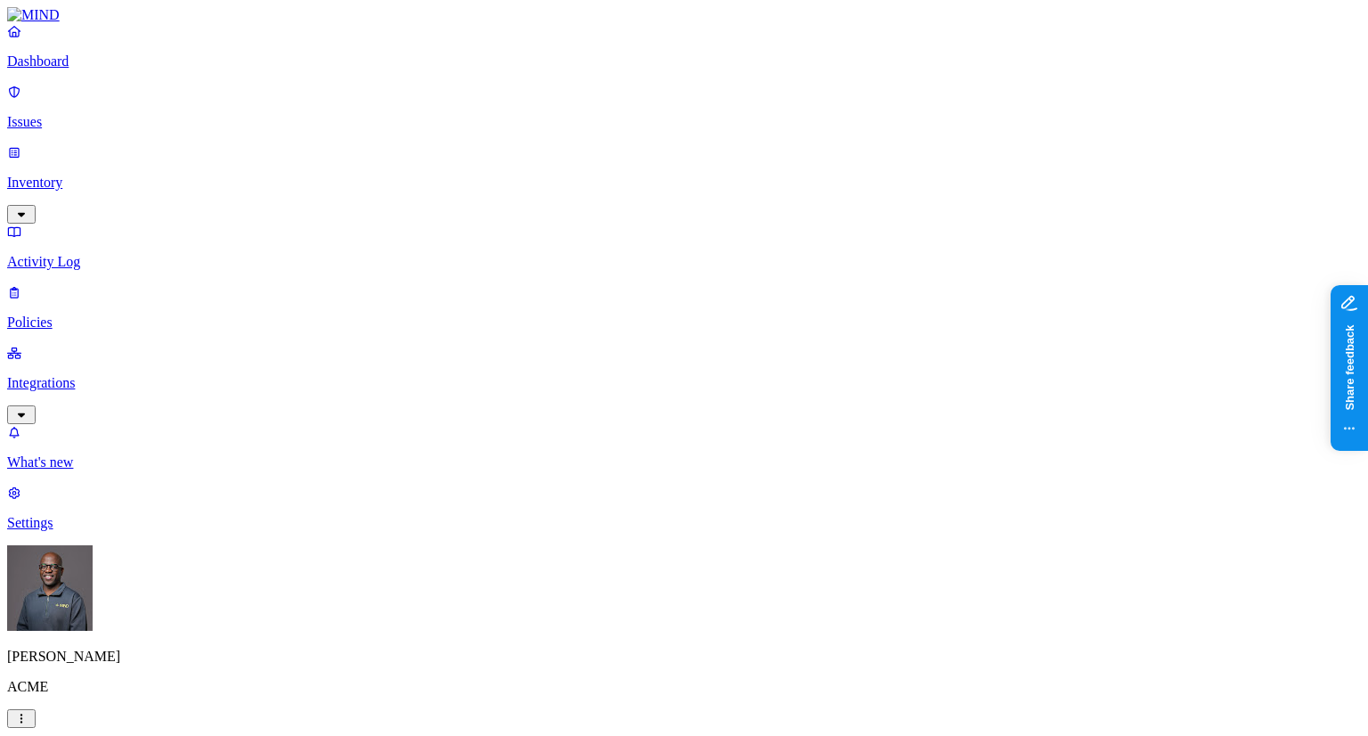
click at [77, 114] on p "Issues" at bounding box center [684, 122] width 1354 height 16
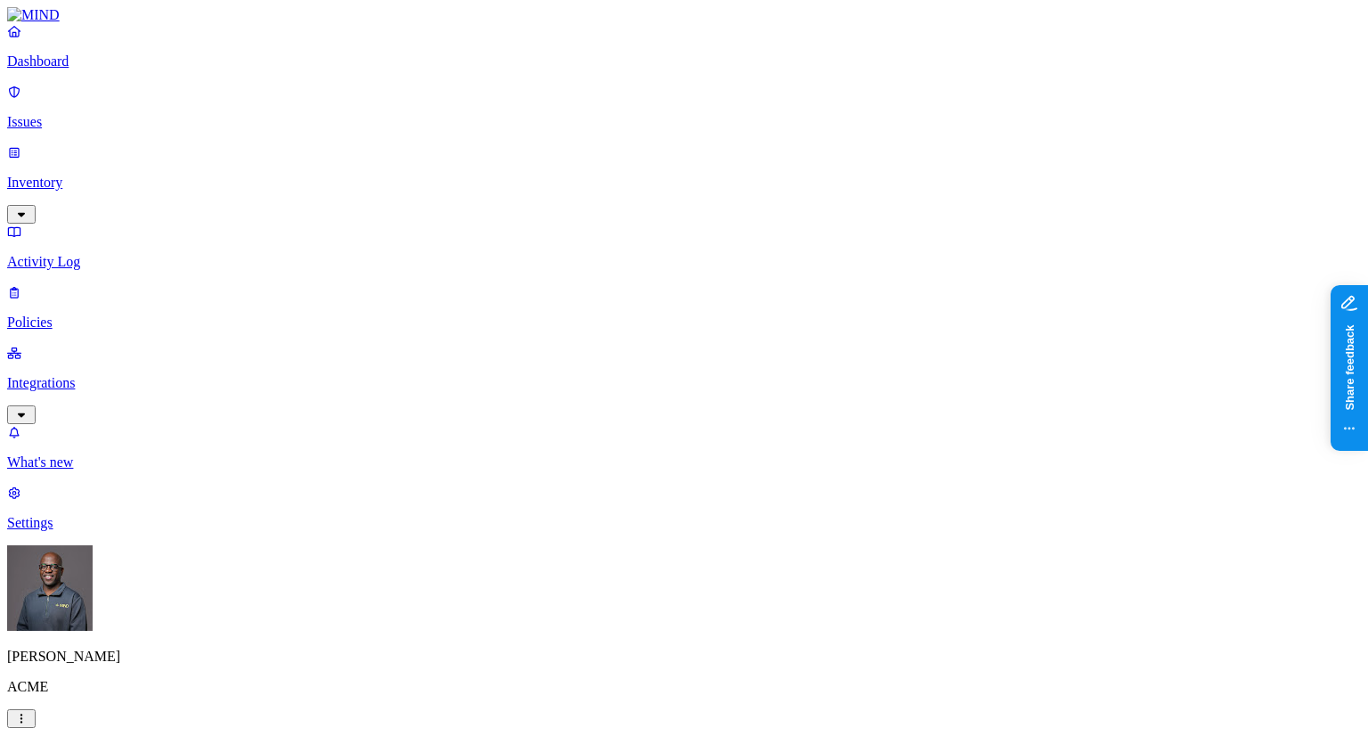
click at [71, 69] on p "Dashboard" at bounding box center [684, 61] width 1354 height 16
click at [88, 114] on p "Issues" at bounding box center [684, 122] width 1354 height 16
click at [94, 69] on p "Dashboard" at bounding box center [684, 61] width 1354 height 16
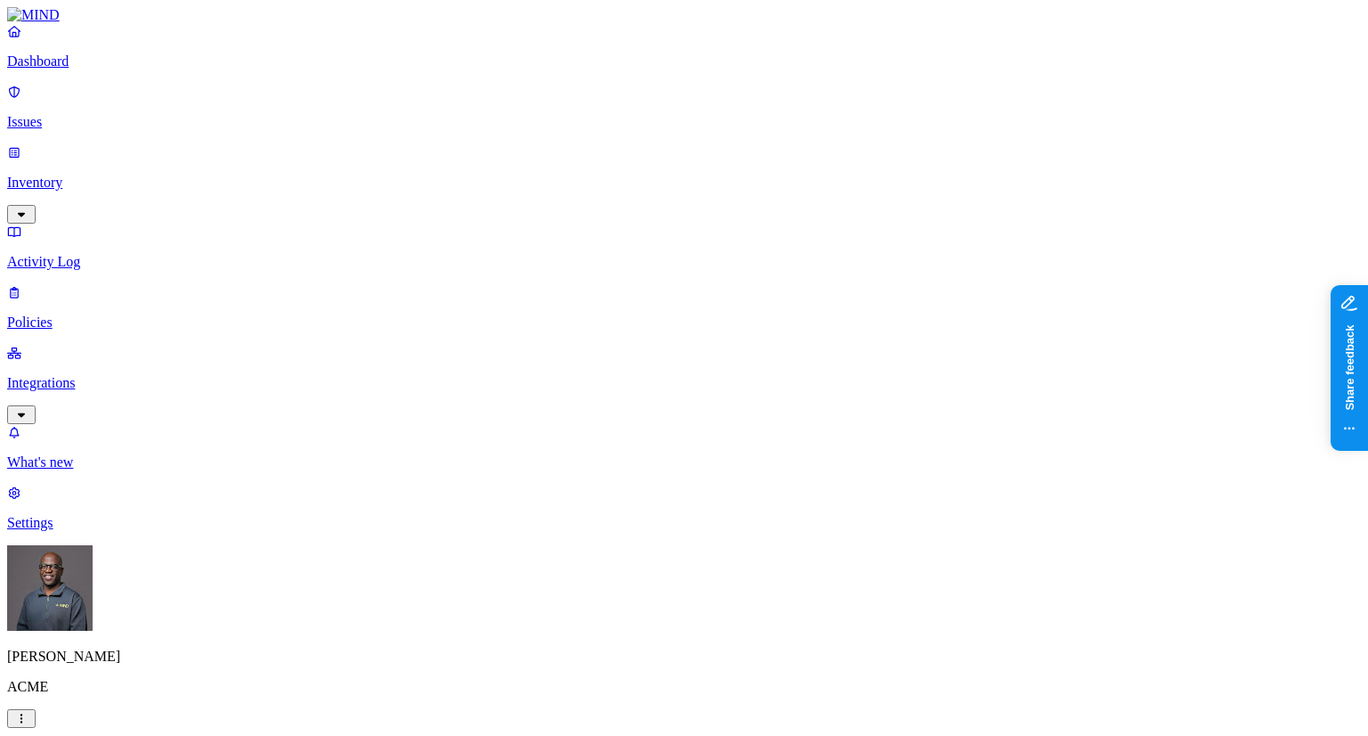
click at [85, 175] on p "Inventory" at bounding box center [684, 183] width 1354 height 16
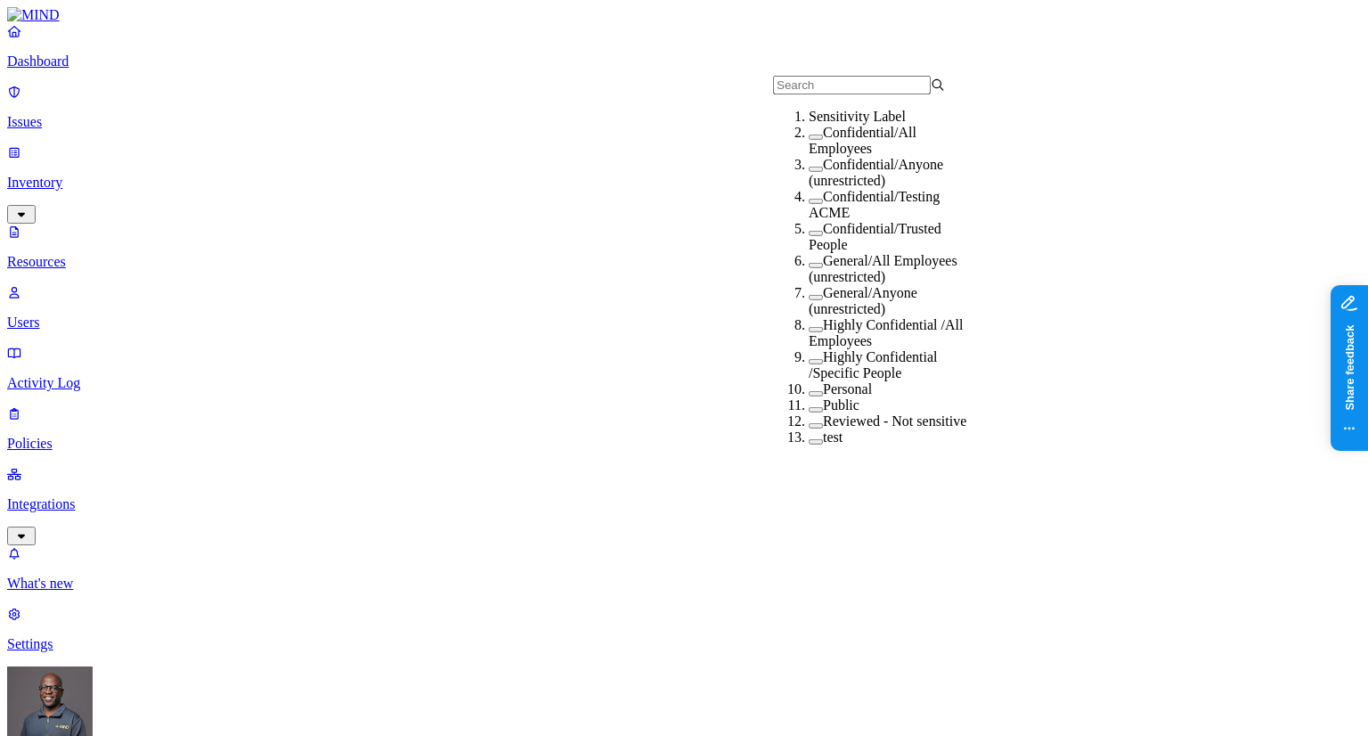
click at [809, 140] on button "button" at bounding box center [816, 136] width 14 height 5
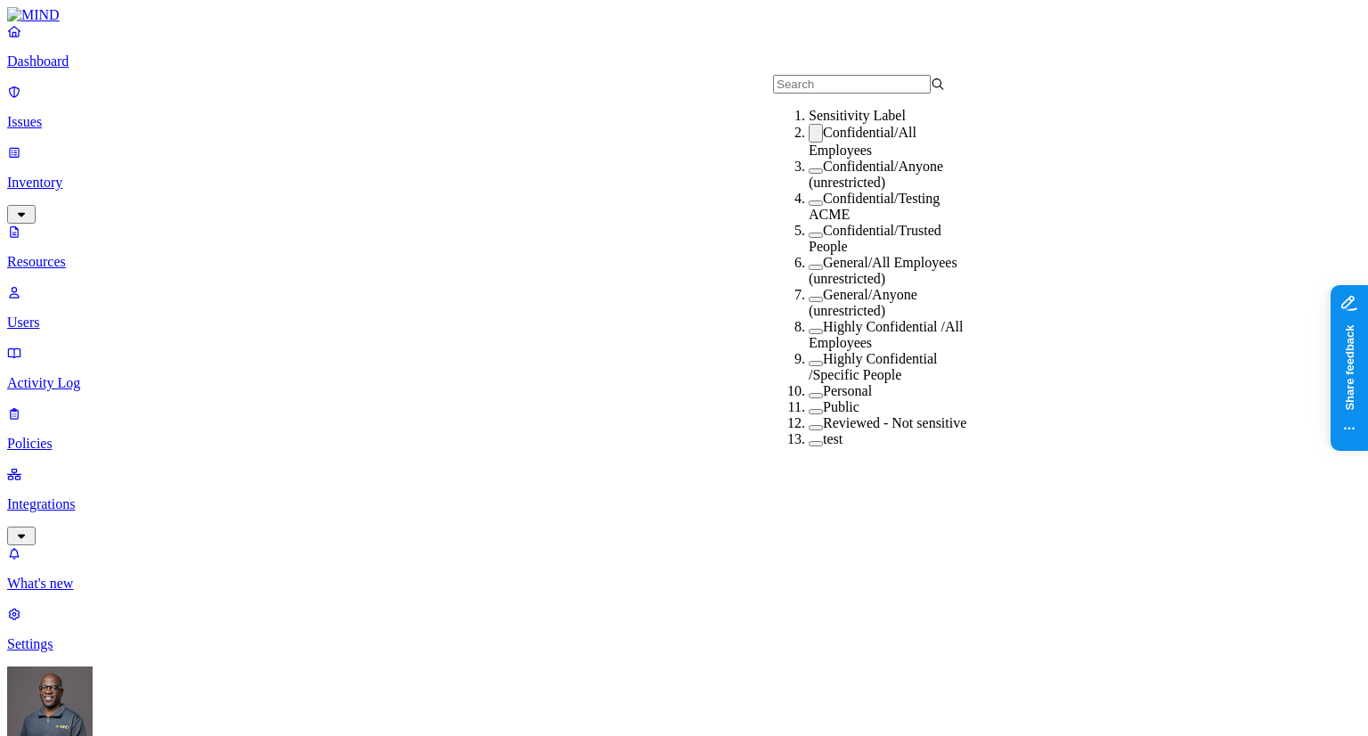
click at [809, 142] on button "button" at bounding box center [816, 133] width 14 height 19
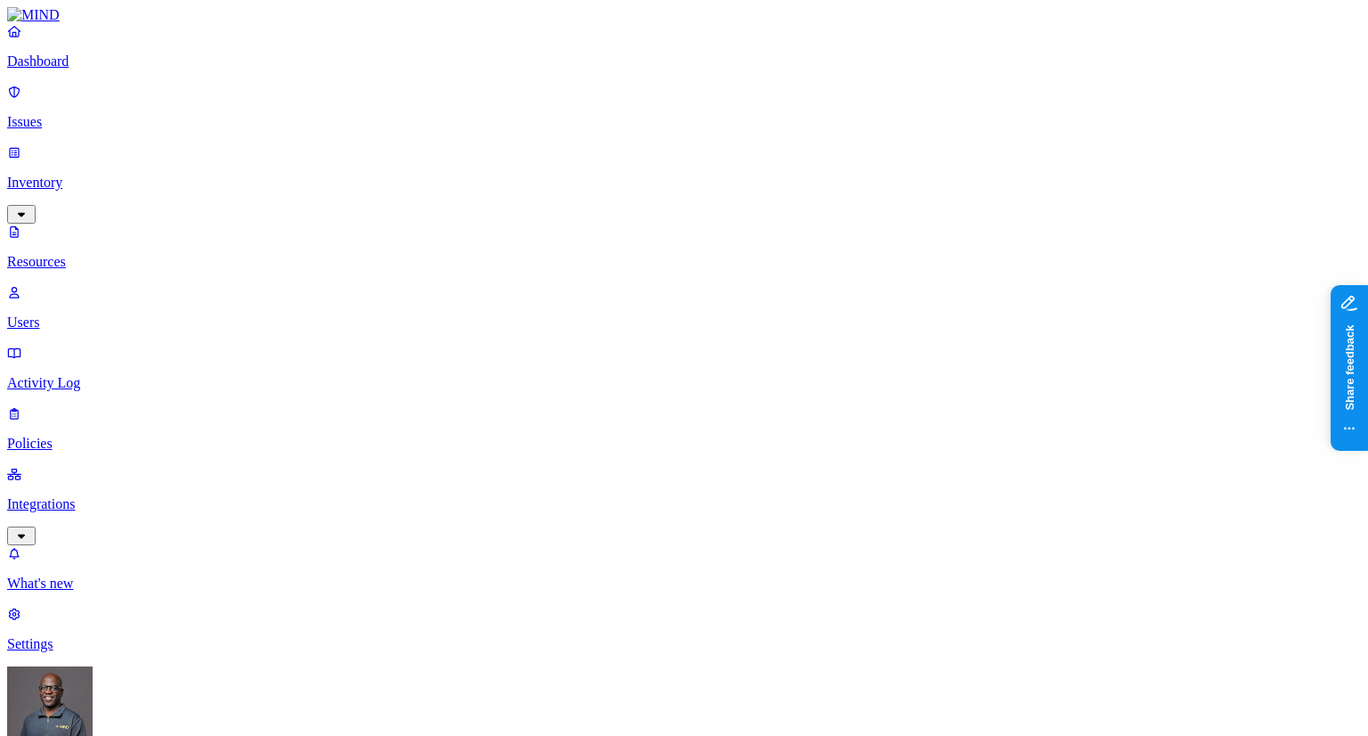
click at [537, 100] on button "button" at bounding box center [544, 102] width 14 height 5
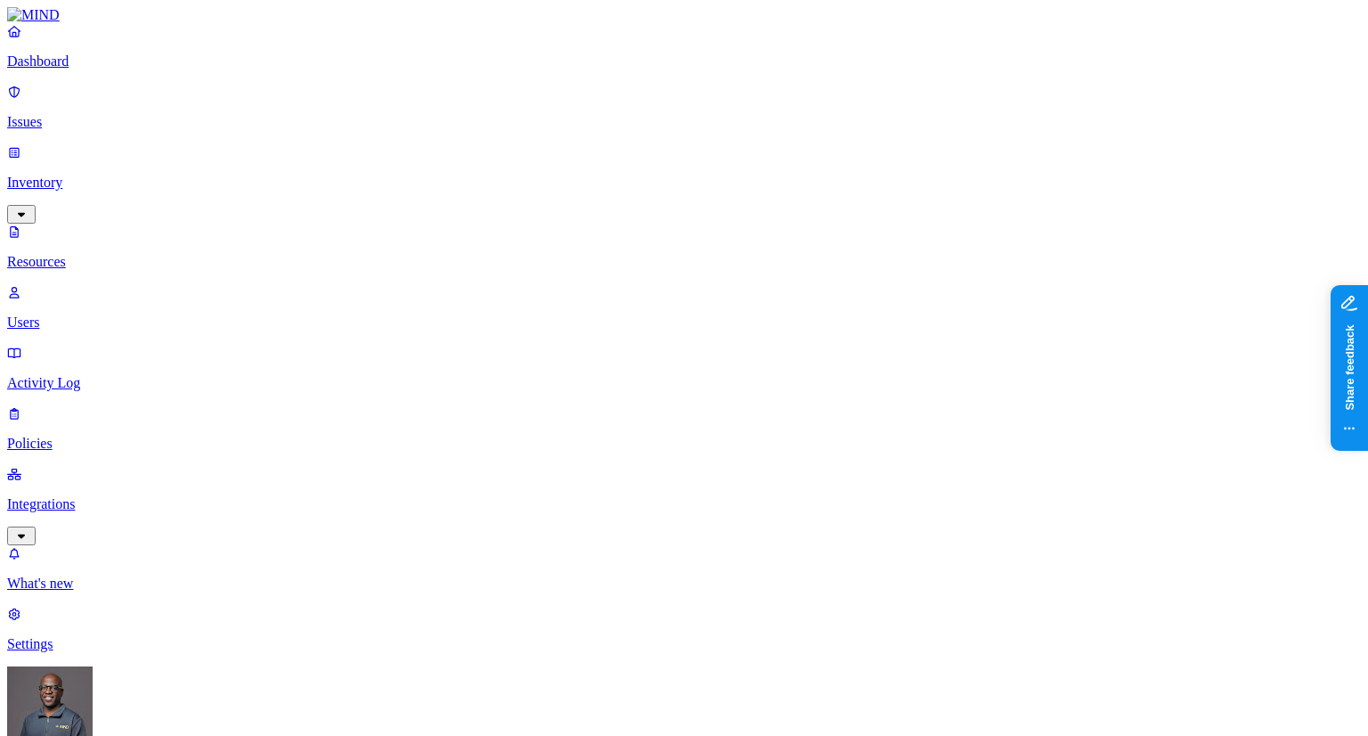
click at [78, 114] on p "Issues" at bounding box center [684, 122] width 1354 height 16
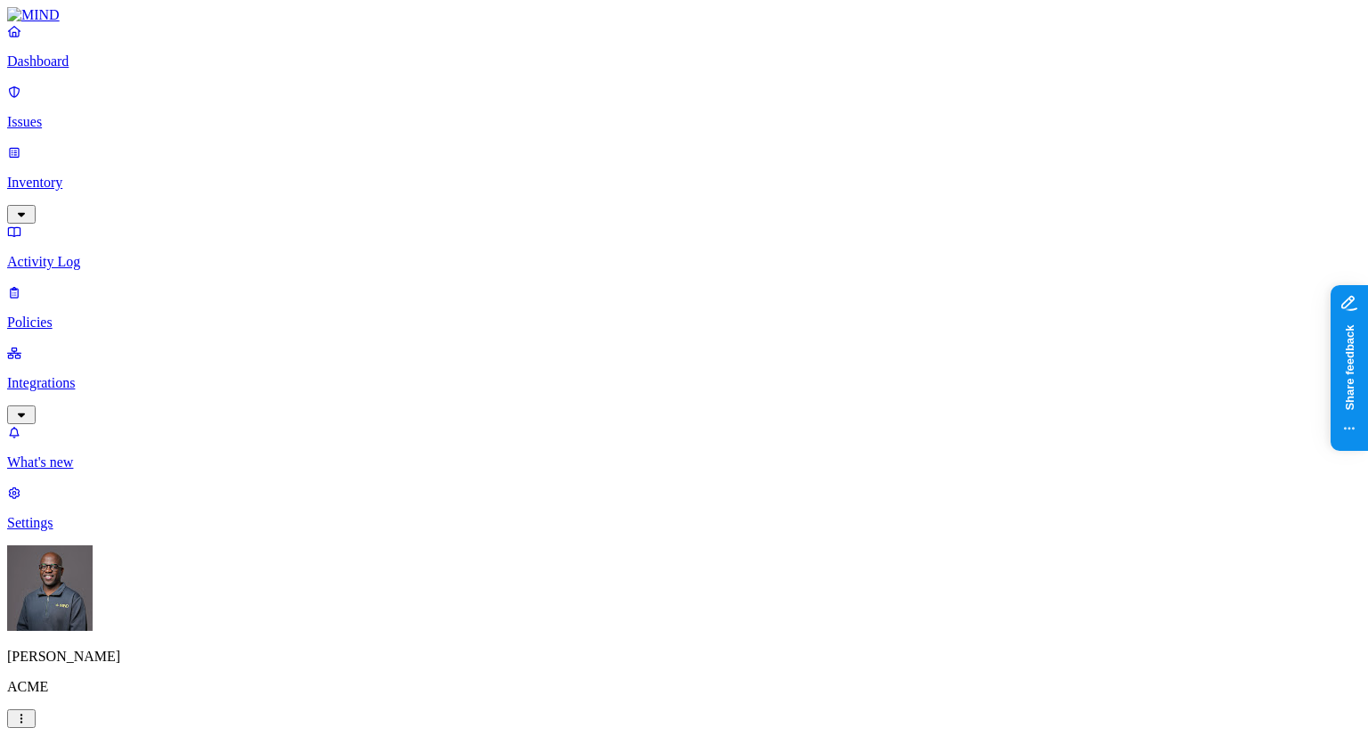
drag, startPoint x: 879, startPoint y: 145, endPoint x: 911, endPoint y: 147, distance: 32.1
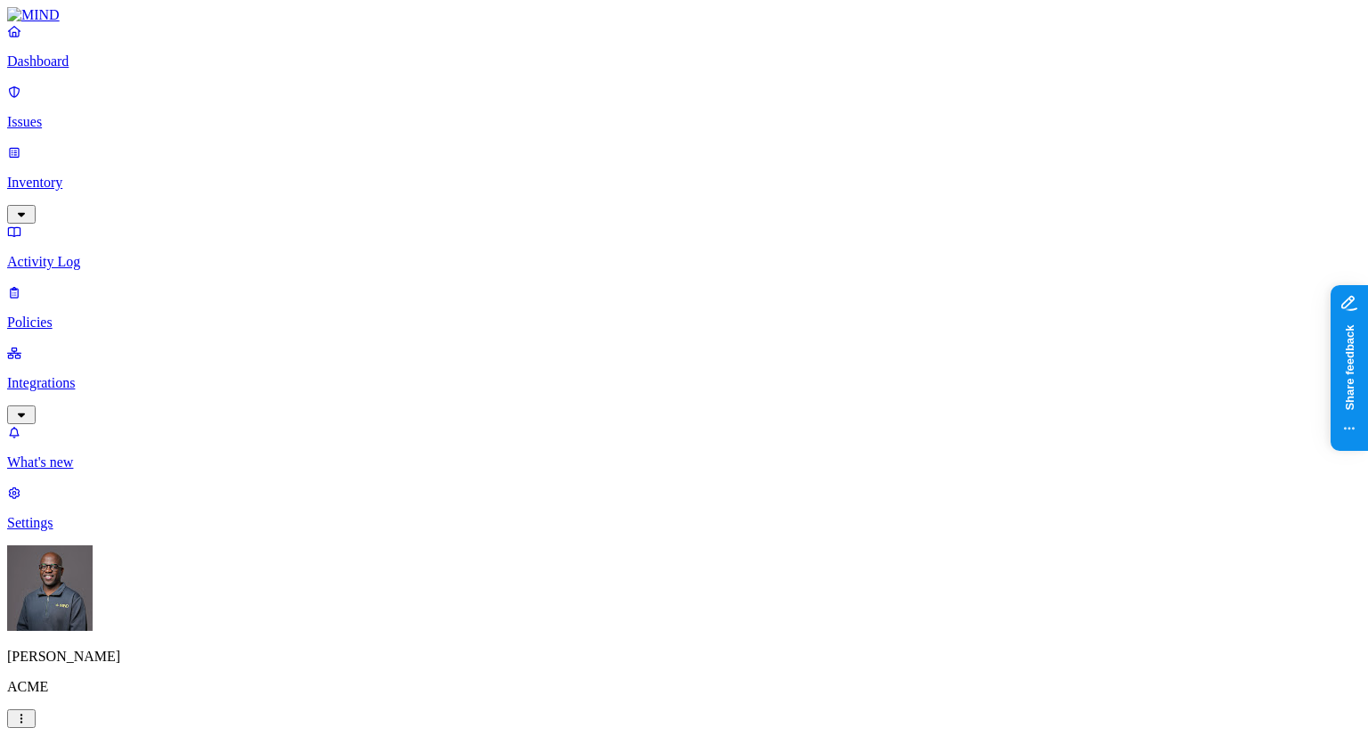
click at [82, 69] on p "Dashboard" at bounding box center [684, 61] width 1354 height 16
click at [114, 175] on p "Inventory" at bounding box center [684, 183] width 1354 height 16
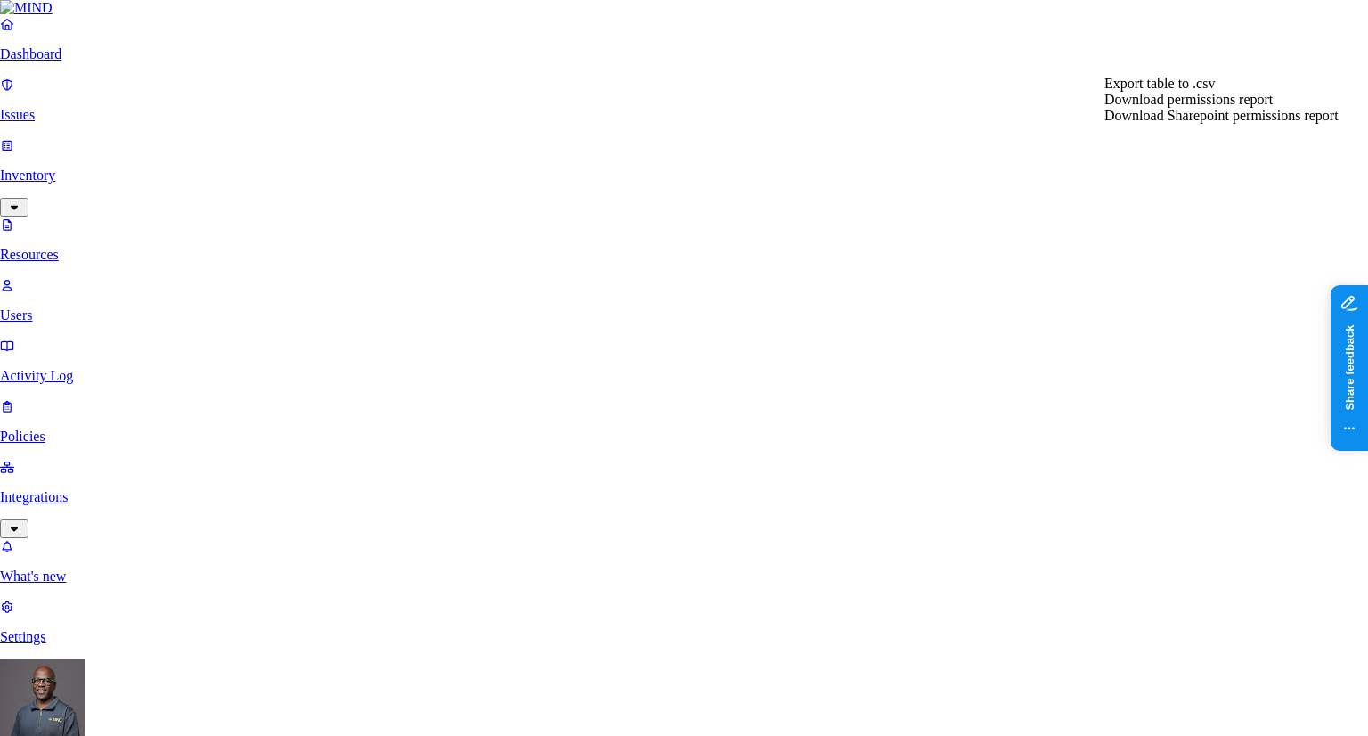
click at [1183, 107] on span "Download permissions report" at bounding box center [1188, 99] width 168 height 15
click at [1203, 107] on span "Download permissions report" at bounding box center [1188, 99] width 168 height 15
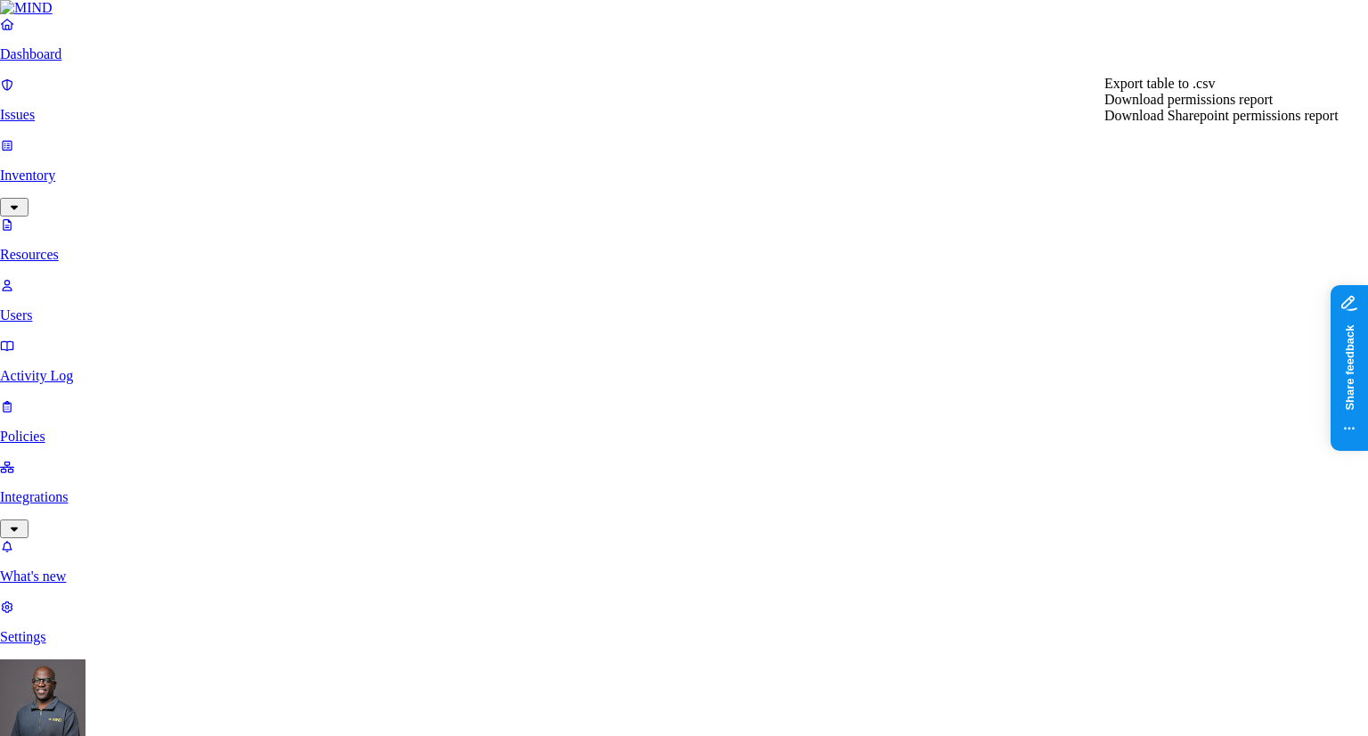
click at [1225, 123] on span "Download Sharepoint permissions report" at bounding box center [1221, 115] width 234 height 15
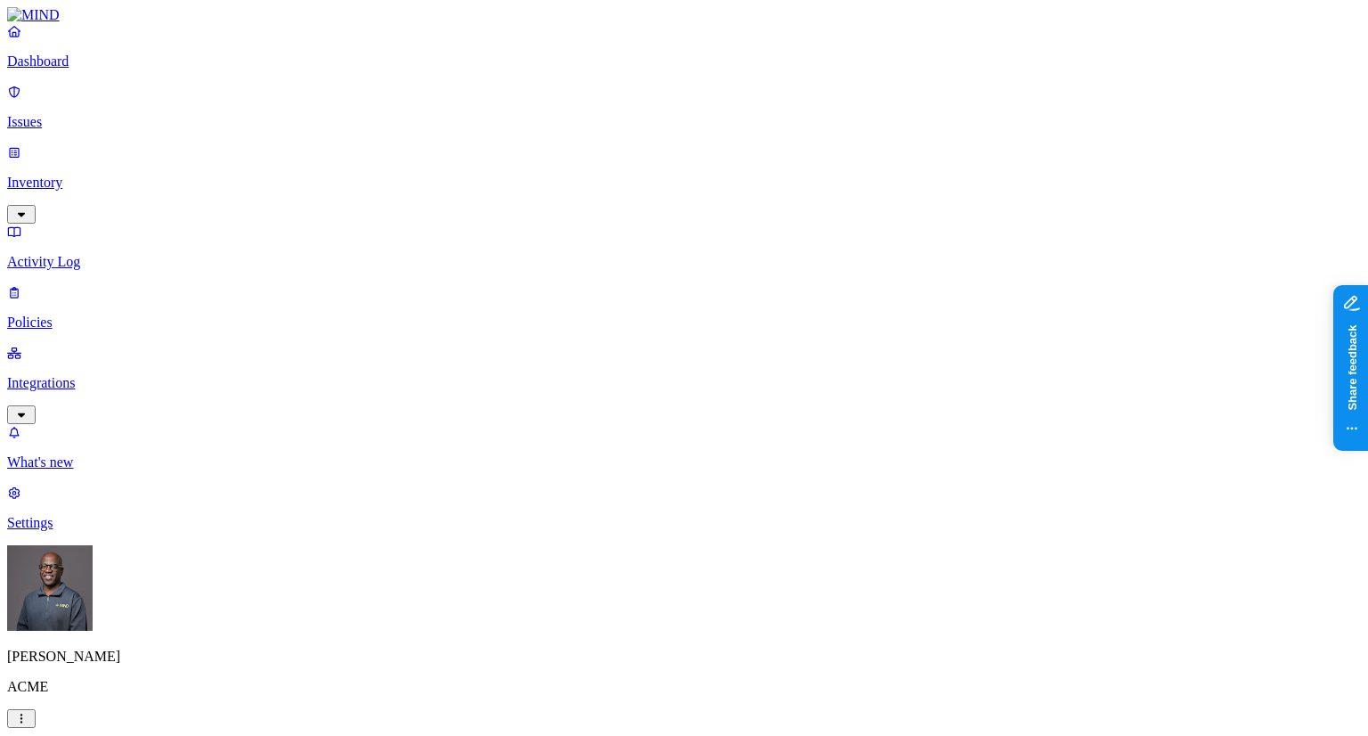
click at [66, 175] on p "Inventory" at bounding box center [684, 183] width 1354 height 16
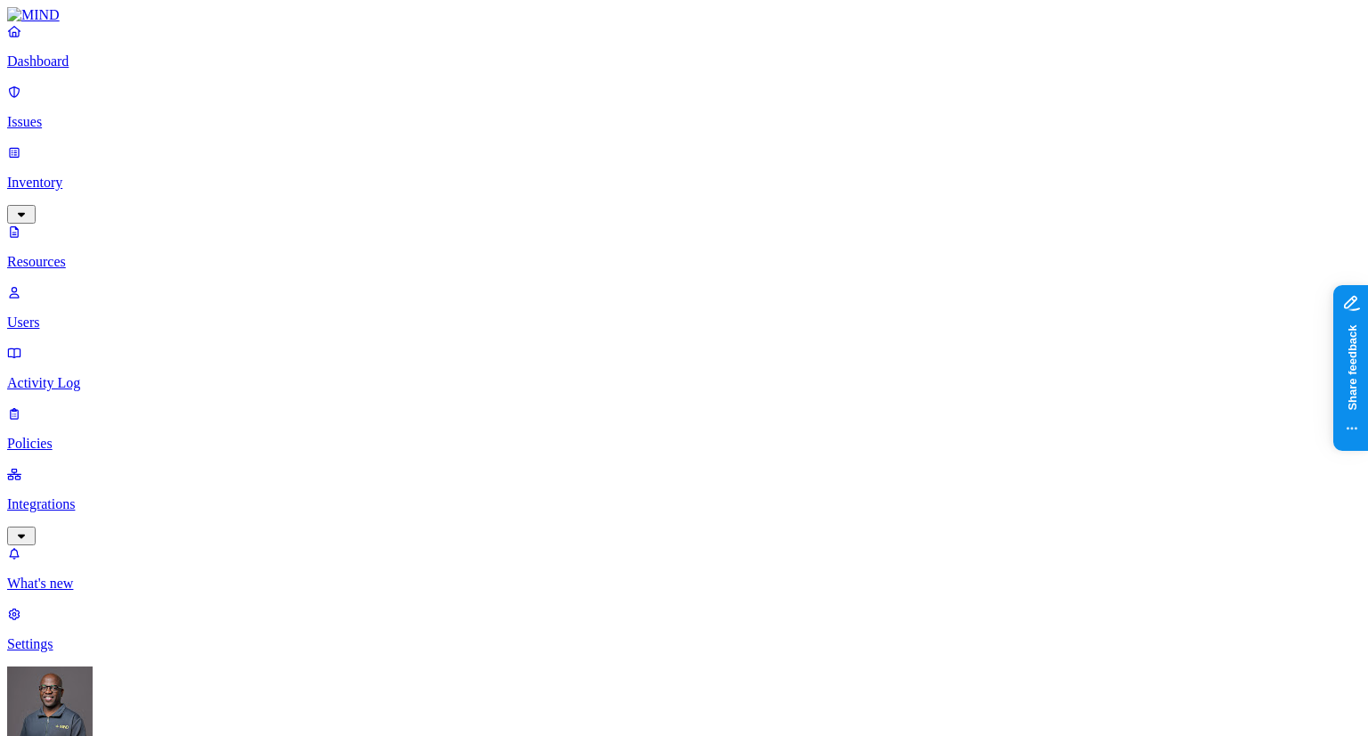
click at [85, 314] on p "Users" at bounding box center [684, 322] width 1354 height 16
click at [86, 254] on p "Resources" at bounding box center [684, 262] width 1354 height 16
click at [61, 114] on p "Issues" at bounding box center [684, 122] width 1354 height 16
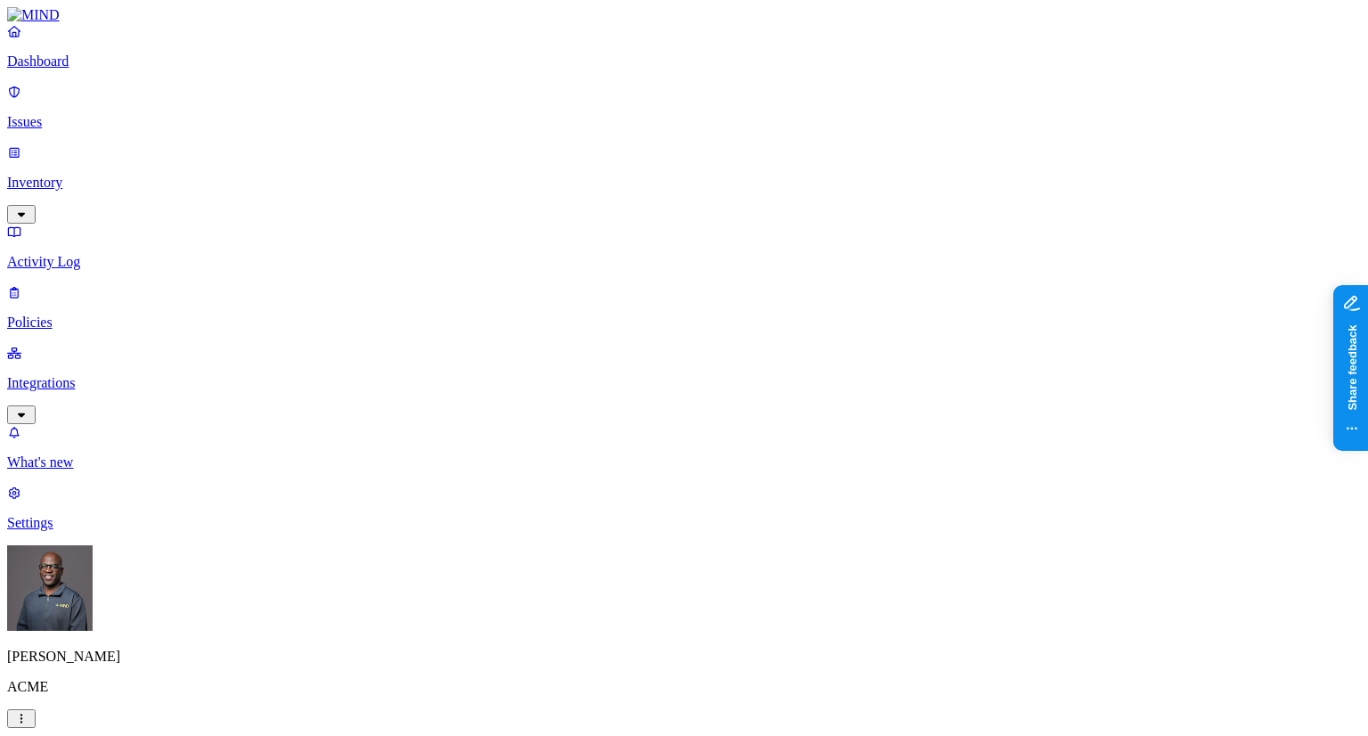
click at [61, 114] on p "Issues" at bounding box center [684, 122] width 1354 height 16
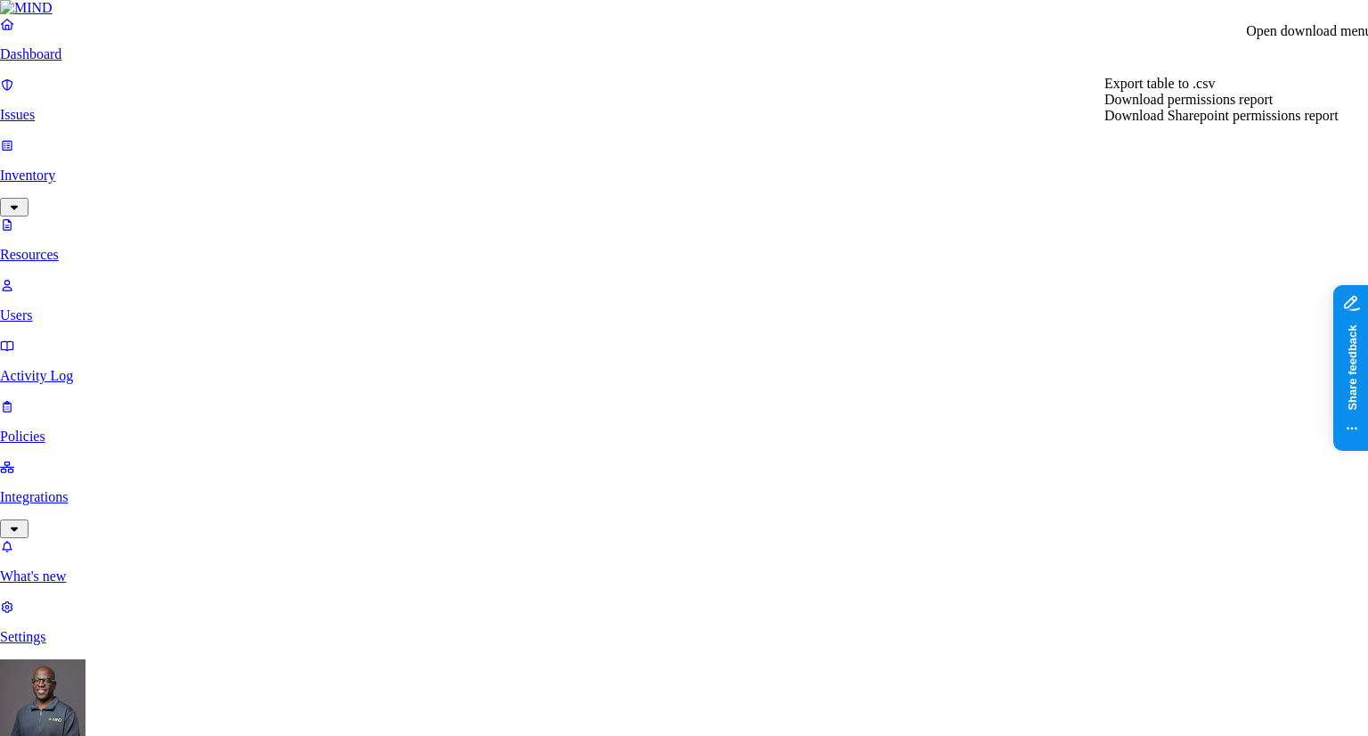
click at [1320, 53] on div at bounding box center [1319, 55] width 18 height 18
click at [1208, 123] on span "Download Sharepoint permissions report" at bounding box center [1221, 115] width 234 height 15
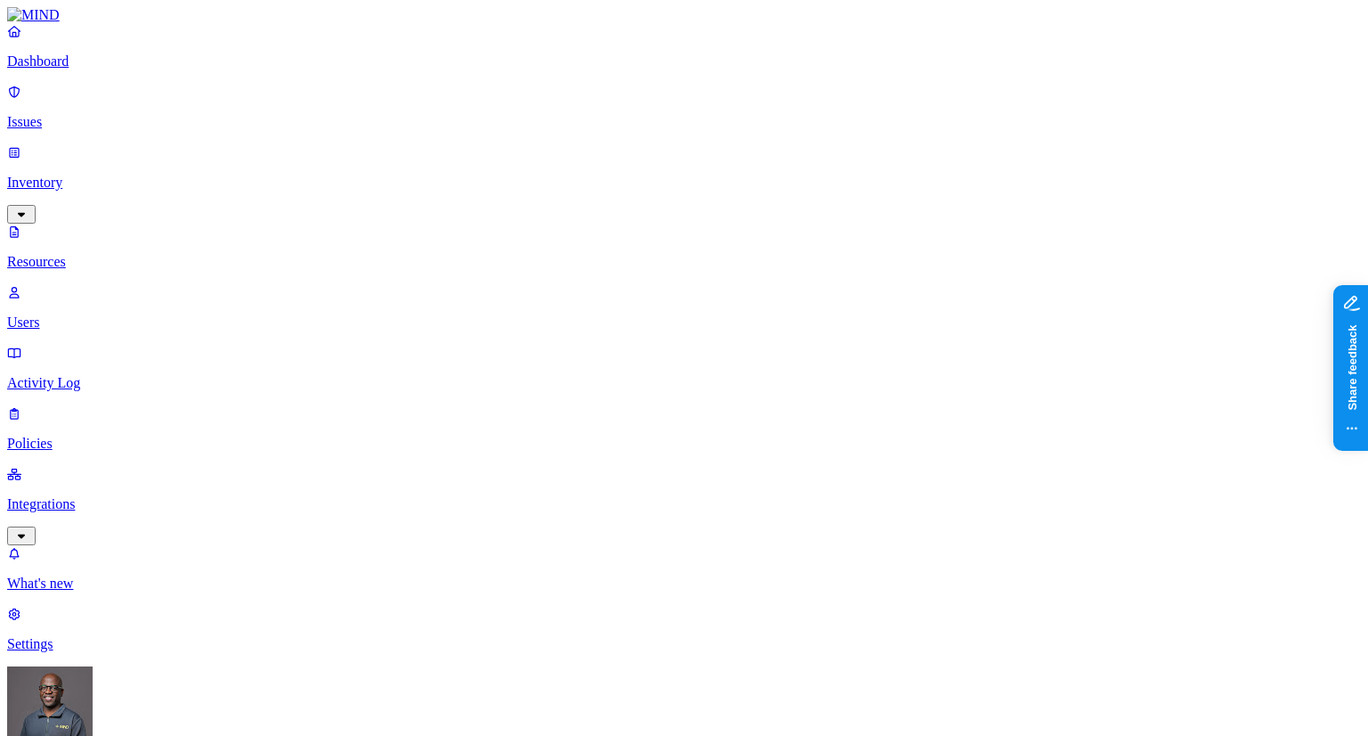
drag, startPoint x: 450, startPoint y: 94, endPoint x: 531, endPoint y: 89, distance: 81.2
drag, startPoint x: 531, startPoint y: 92, endPoint x: 584, endPoint y: 97, distance: 53.7
drag, startPoint x: 584, startPoint y: 97, endPoint x: 565, endPoint y: 98, distance: 19.6
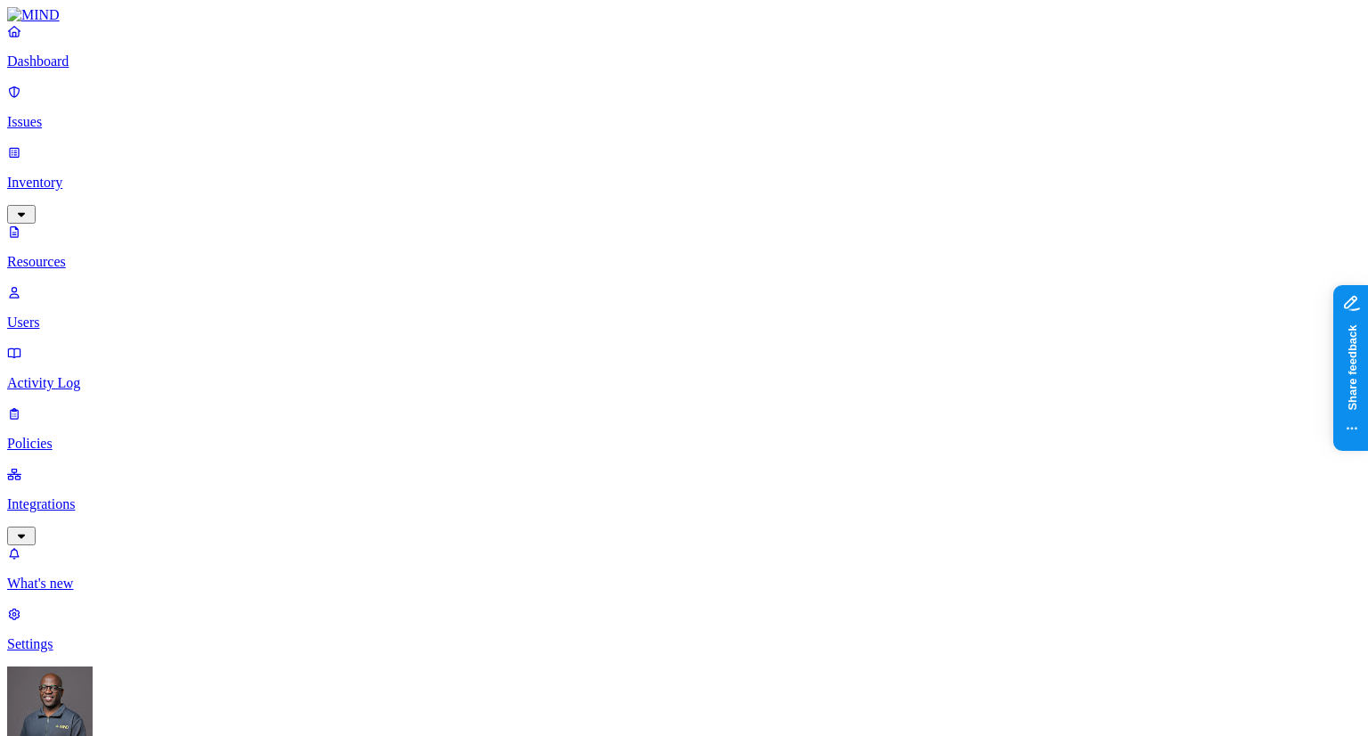
click at [77, 69] on p "Dashboard" at bounding box center [684, 61] width 1354 height 16
